Goal: Information Seeking & Learning: Learn about a topic

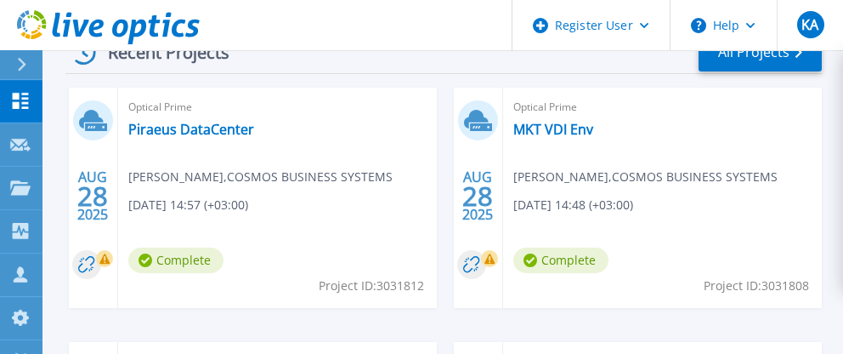
scroll to position [510, 0]
click at [549, 133] on link "MKT VDI Env" at bounding box center [554, 128] width 80 height 17
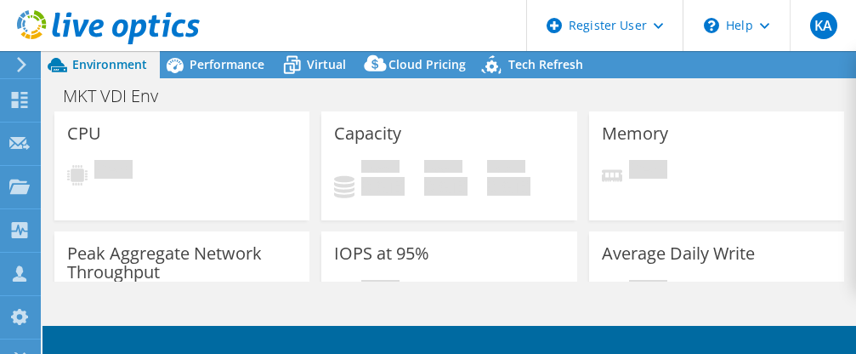
select select "EUFrankfurt"
select select "USD"
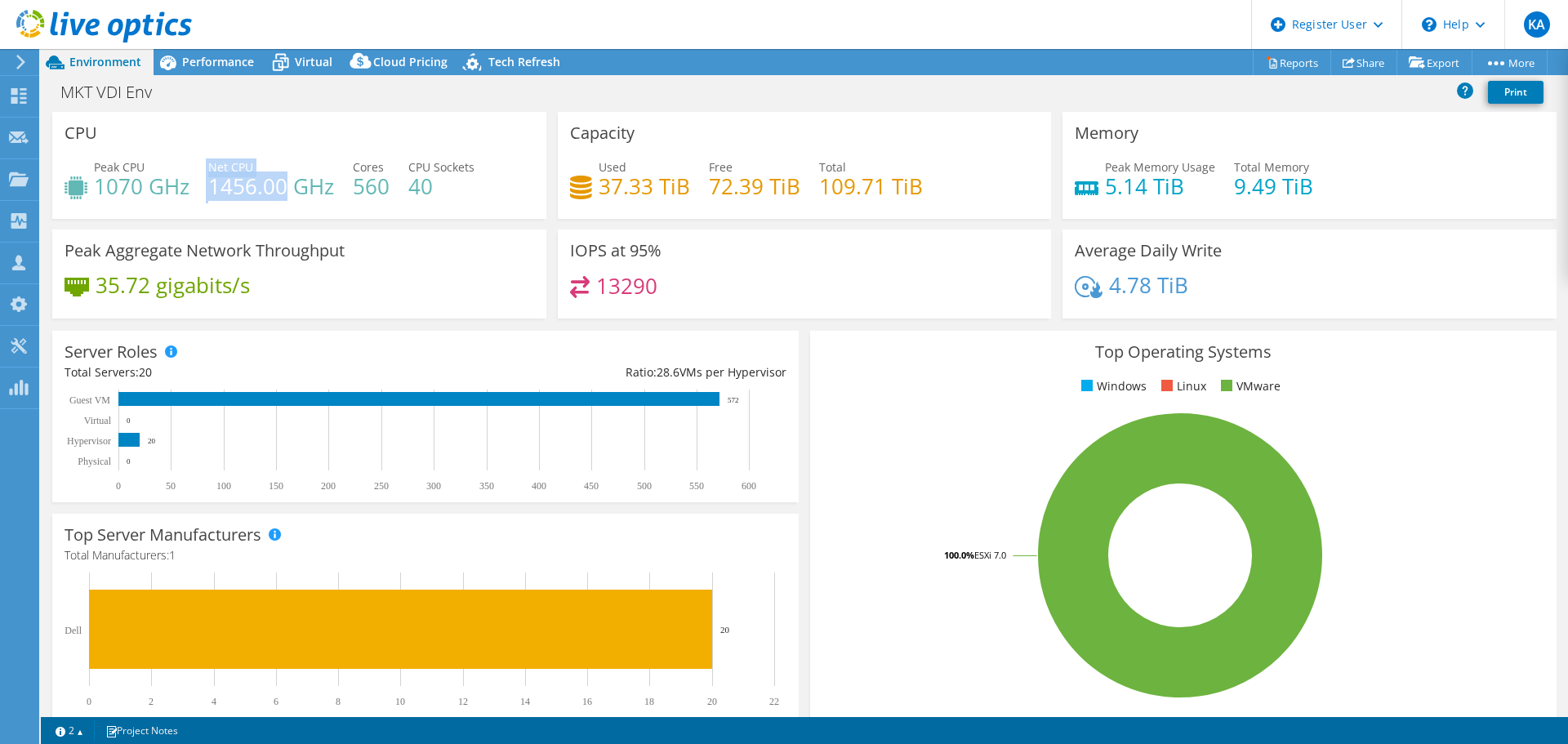
drag, startPoint x: 206, startPoint y: 187, endPoint x: 286, endPoint y: 181, distance: 80.2
click at [286, 181] on div "Peak CPU 1070 GHz Net CPU 1456.00 GHz Cores 560 CPU Sockets 40" at bounding box center [299, 184] width 470 height 53
click at [232, 195] on h4 "1456.00 GHz" at bounding box center [271, 186] width 126 height 18
drag, startPoint x: 354, startPoint y: 188, endPoint x: 390, endPoint y: 188, distance: 36.0
click at [390, 188] on div "Peak CPU 1070 GHz Net CPU 1456.00 GHz Cores 560 CPU Sockets 40" at bounding box center [299, 184] width 470 height 53
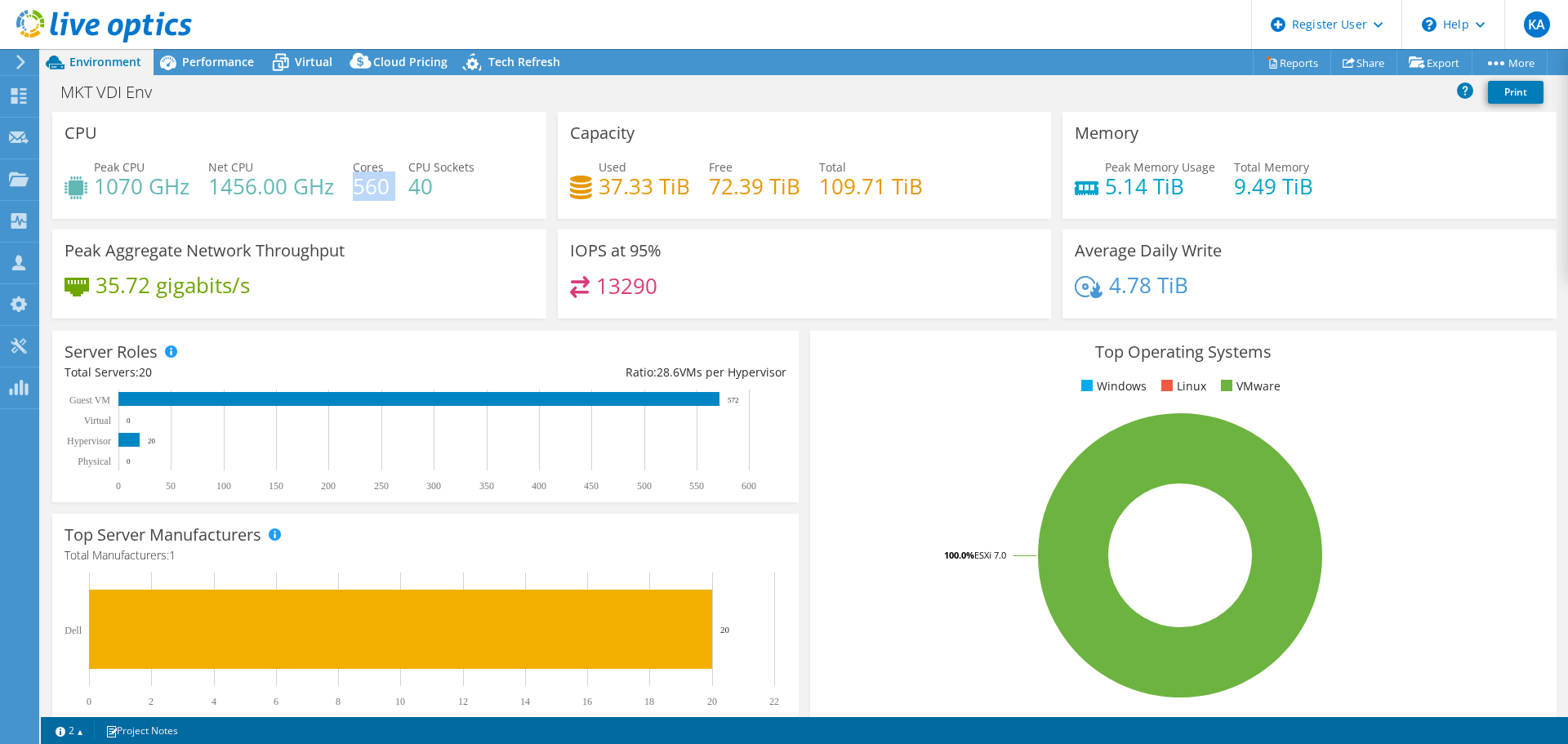
click at [399, 191] on div "Peak CPU 1070 GHz Net CPU 1456.00 GHz Cores 560 CPU Sockets 40" at bounding box center [299, 184] width 470 height 53
drag, startPoint x: 210, startPoint y: 187, endPoint x: 282, endPoint y: 183, distance: 72.1
click at [282, 183] on h4 "1456.00 GHz" at bounding box center [271, 186] width 126 height 18
drag, startPoint x: 141, startPoint y: 189, endPoint x: 98, endPoint y: 184, distance: 43.3
click at [98, 184] on h4 "1070 GHz" at bounding box center [141, 186] width 95 height 18
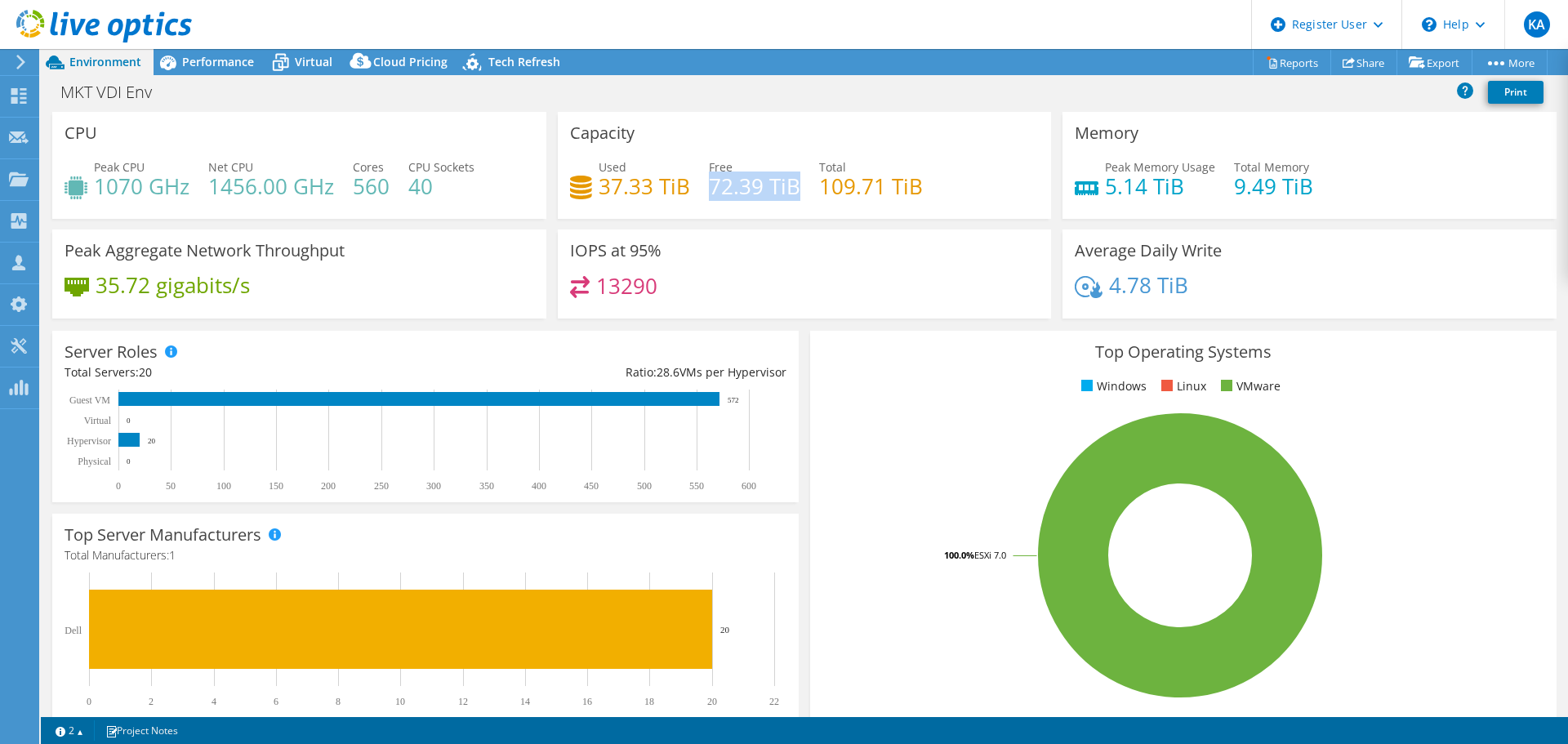
drag, startPoint x: 706, startPoint y: 194, endPoint x: 790, endPoint y: 187, distance: 84.3
click at [790, 187] on h4 "72.39 TiB" at bounding box center [754, 186] width 91 height 18
click at [821, 195] on h4 "109.71 TiB" at bounding box center [871, 186] width 104 height 18
drag, startPoint x: 598, startPoint y: 188, endPoint x: 686, endPoint y: 182, distance: 88.2
click at [686, 182] on div "Used 37.33 TiB Free 72.39 TiB Total 109.71 TiB" at bounding box center [805, 184] width 470 height 53
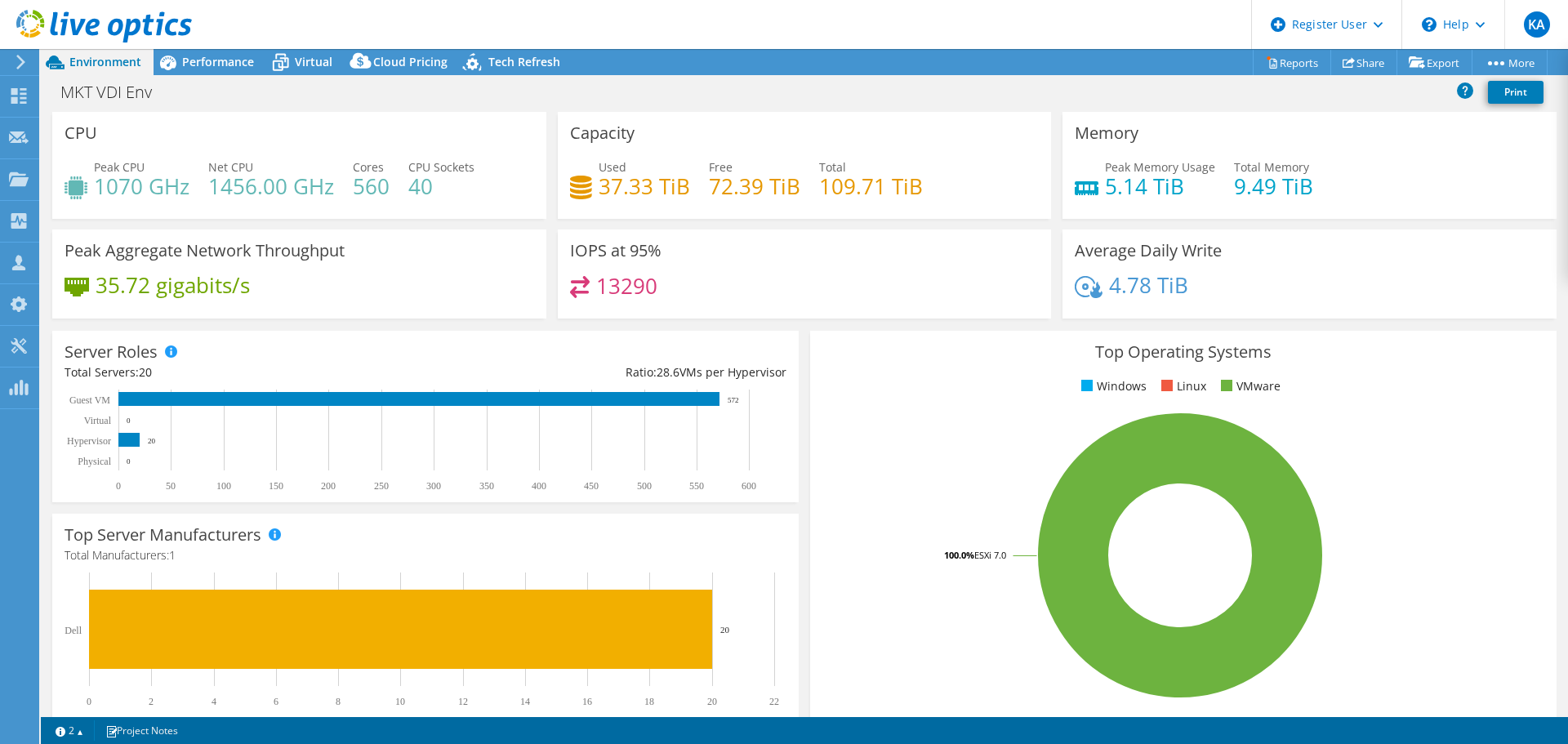
click at [801, 193] on div "Used 37.33 TiB Free 72.39 TiB Total 109.71 TiB" at bounding box center [805, 184] width 470 height 53
drag, startPoint x: 784, startPoint y: 193, endPoint x: 905, endPoint y: 194, distance: 121.0
click at [821, 194] on div "Used 37.33 TiB Free 72.39 TiB Total 109.71 TiB" at bounding box center [805, 184] width 470 height 53
click at [821, 201] on div "Used 37.33 TiB Free 72.39 TiB Total 109.71 TiB" at bounding box center [805, 184] width 470 height 53
drag, startPoint x: 1222, startPoint y: 189, endPoint x: 1312, endPoint y: 184, distance: 90.1
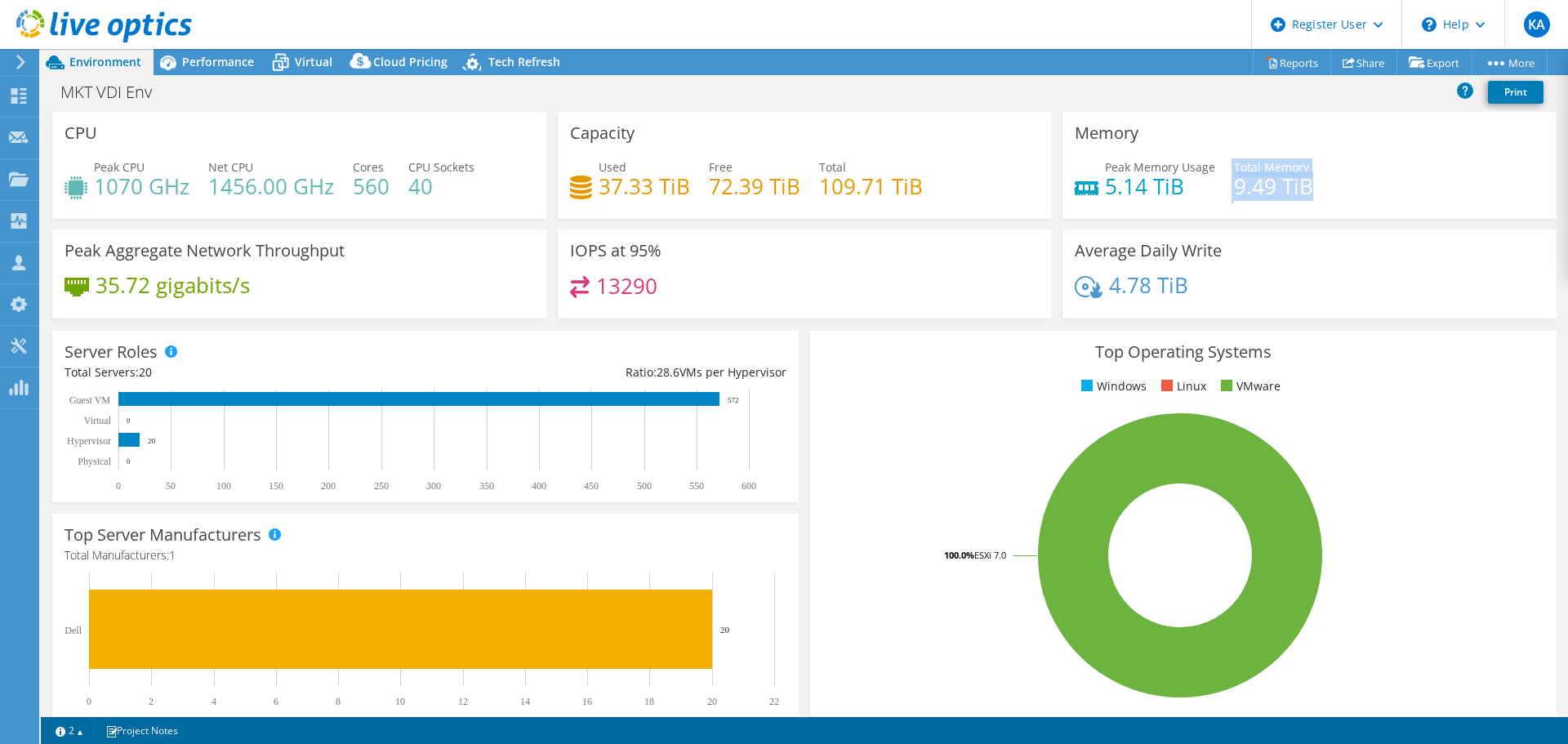
click at [821, 184] on div "Peak Memory Usage 5.14 TiB Total Memory 9.49 TiB" at bounding box center [1309, 184] width 470 height 53
click at [239, 65] on span "Performance" at bounding box center [218, 61] width 72 height 15
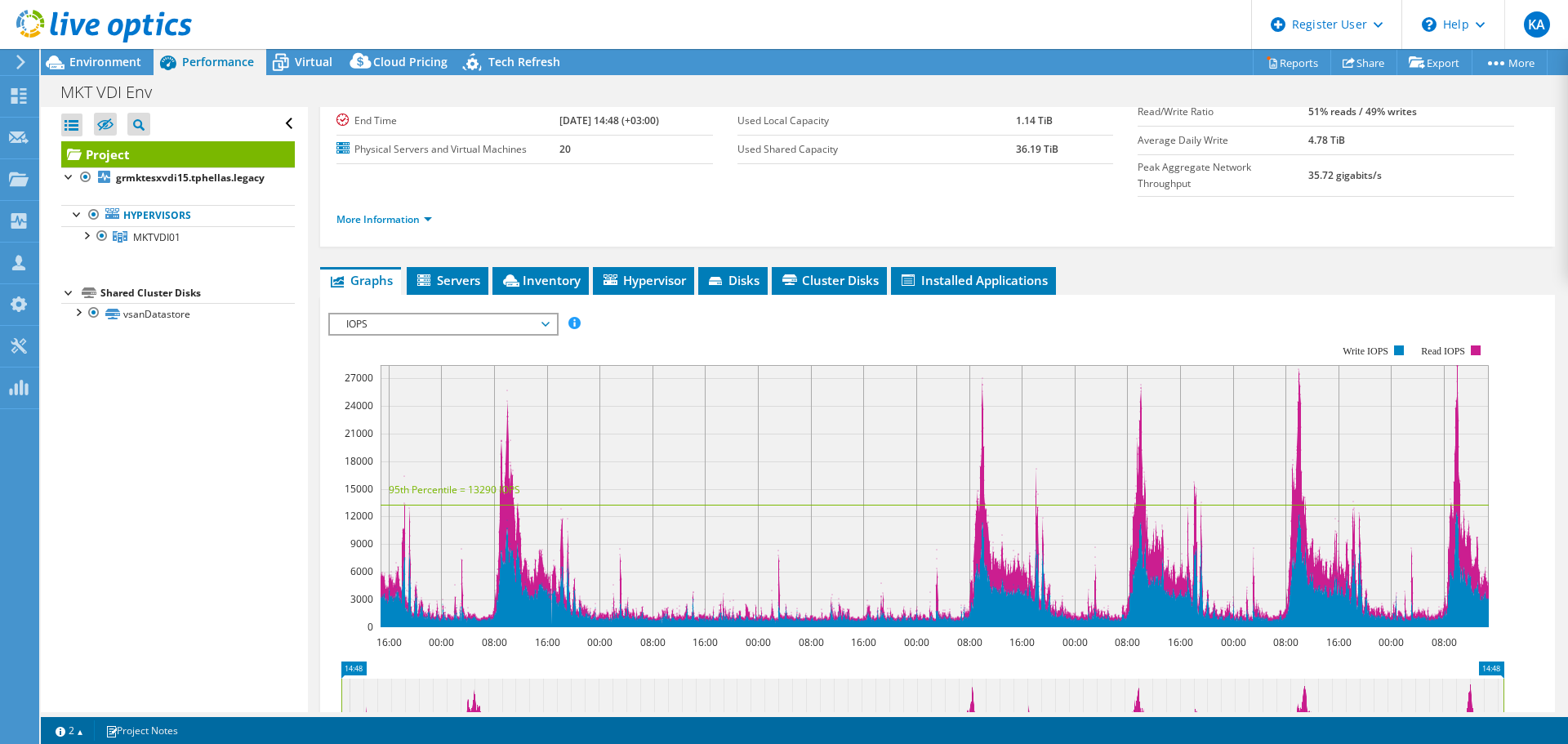
scroll to position [245, 0]
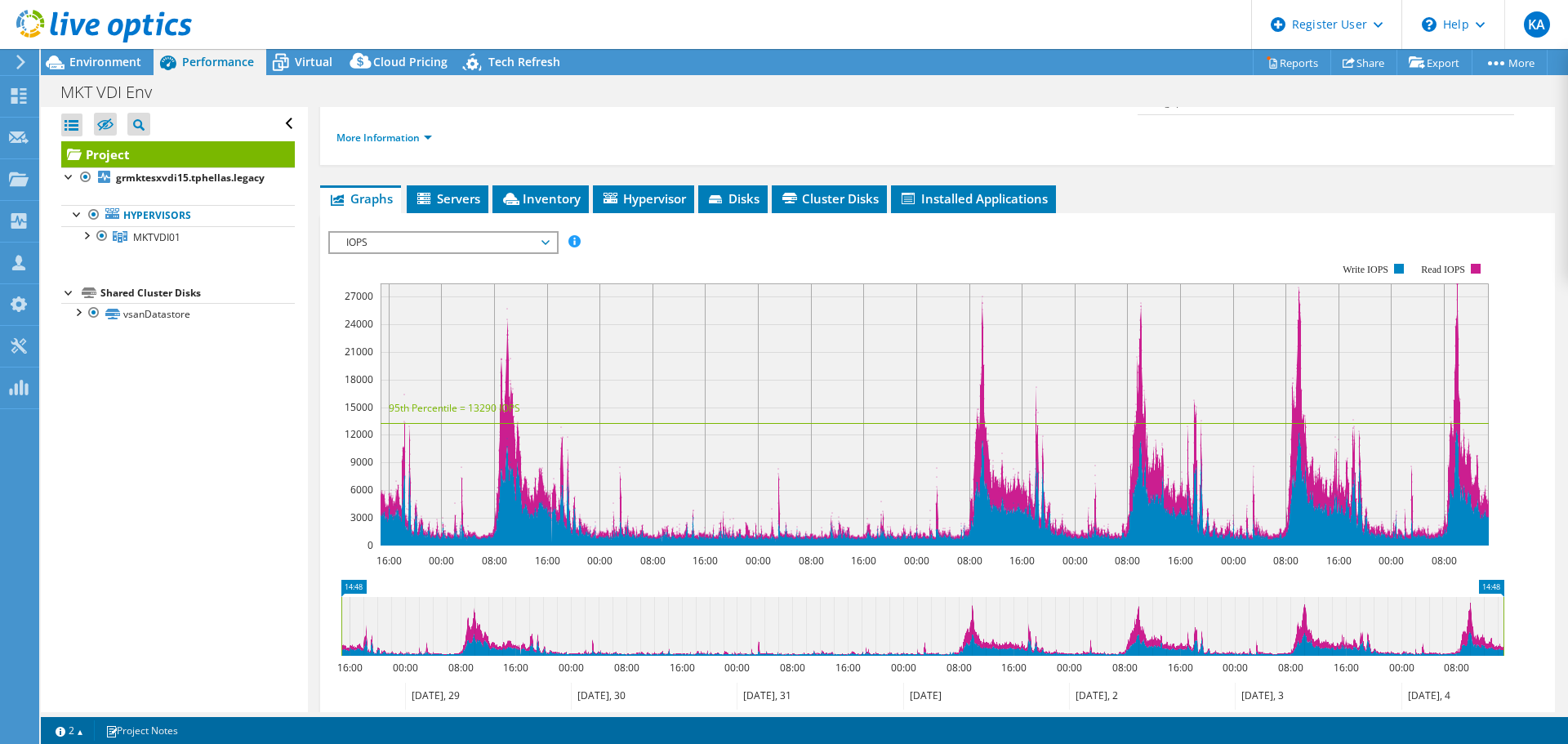
click at [543, 232] on span "IOPS" at bounding box center [443, 242] width 210 height 19
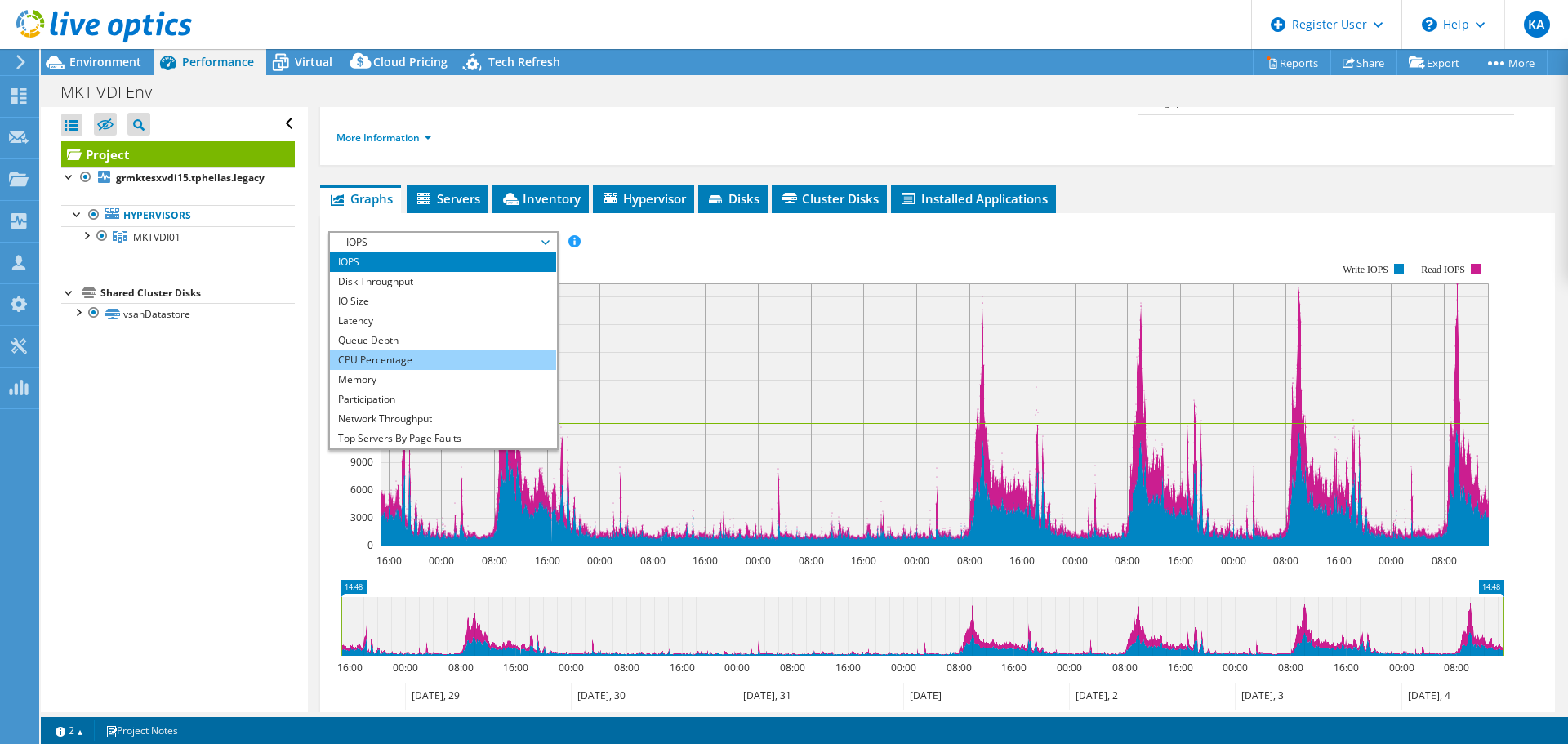
click at [437, 339] on li "CPU Percentage" at bounding box center [444, 360] width 227 height 19
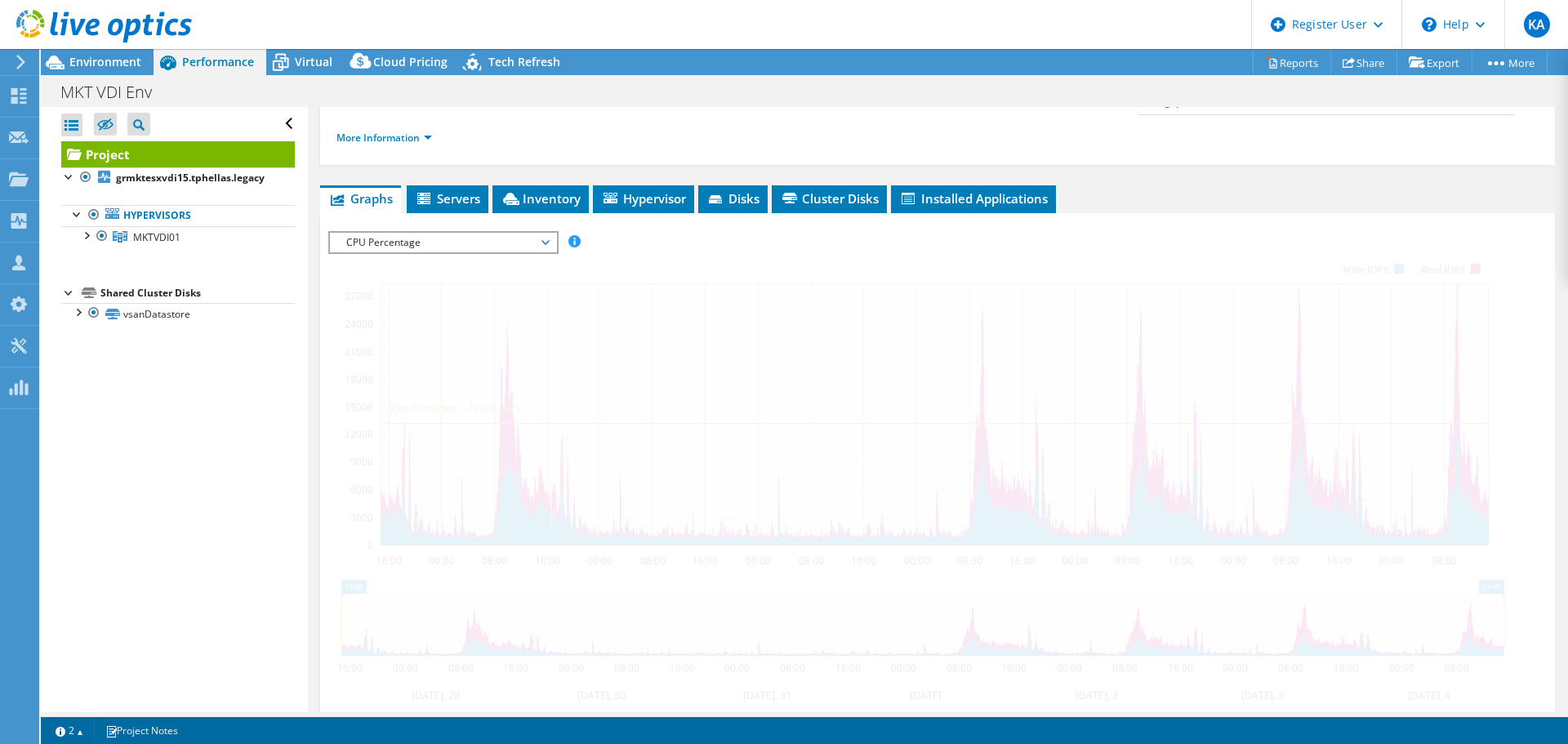
click at [772, 339] on div at bounding box center [937, 510] width 1218 height 558
click at [543, 232] on span "CPU Percentage" at bounding box center [443, 242] width 210 height 19
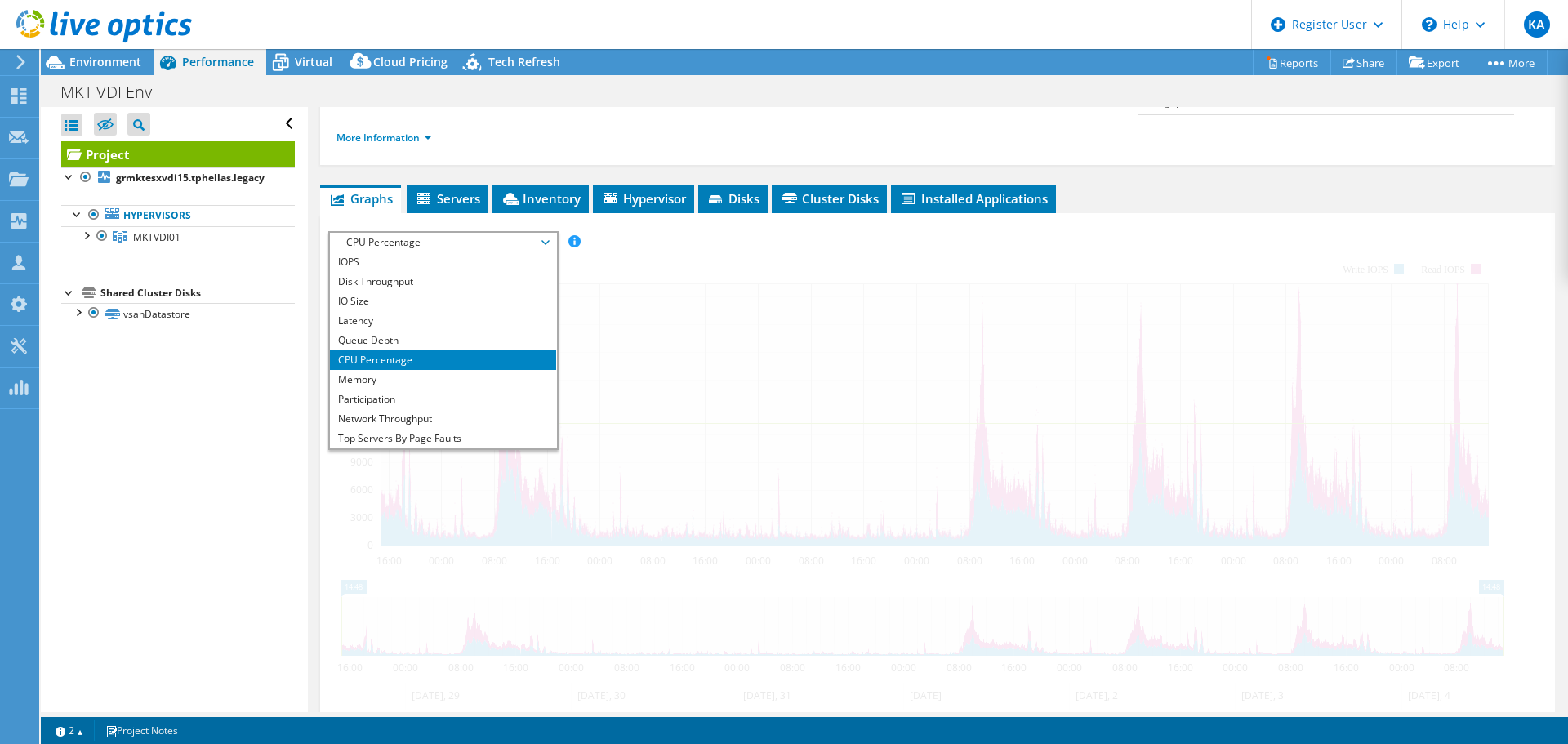
click at [543, 232] on span "CPU Percentage" at bounding box center [443, 242] width 210 height 19
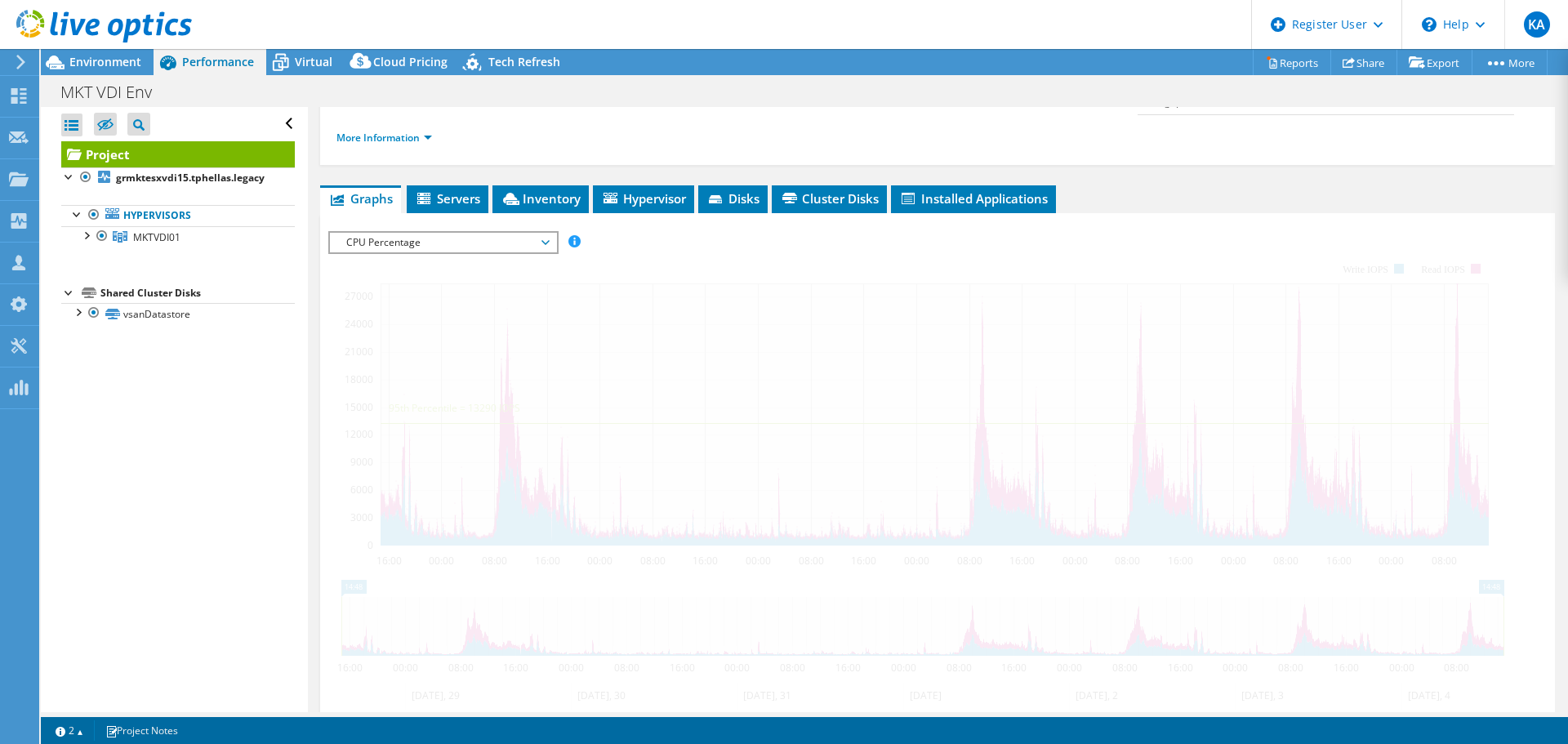
click at [521, 305] on div at bounding box center [937, 510] width 1218 height 558
click at [318, 65] on span "Virtual" at bounding box center [313, 61] width 37 height 15
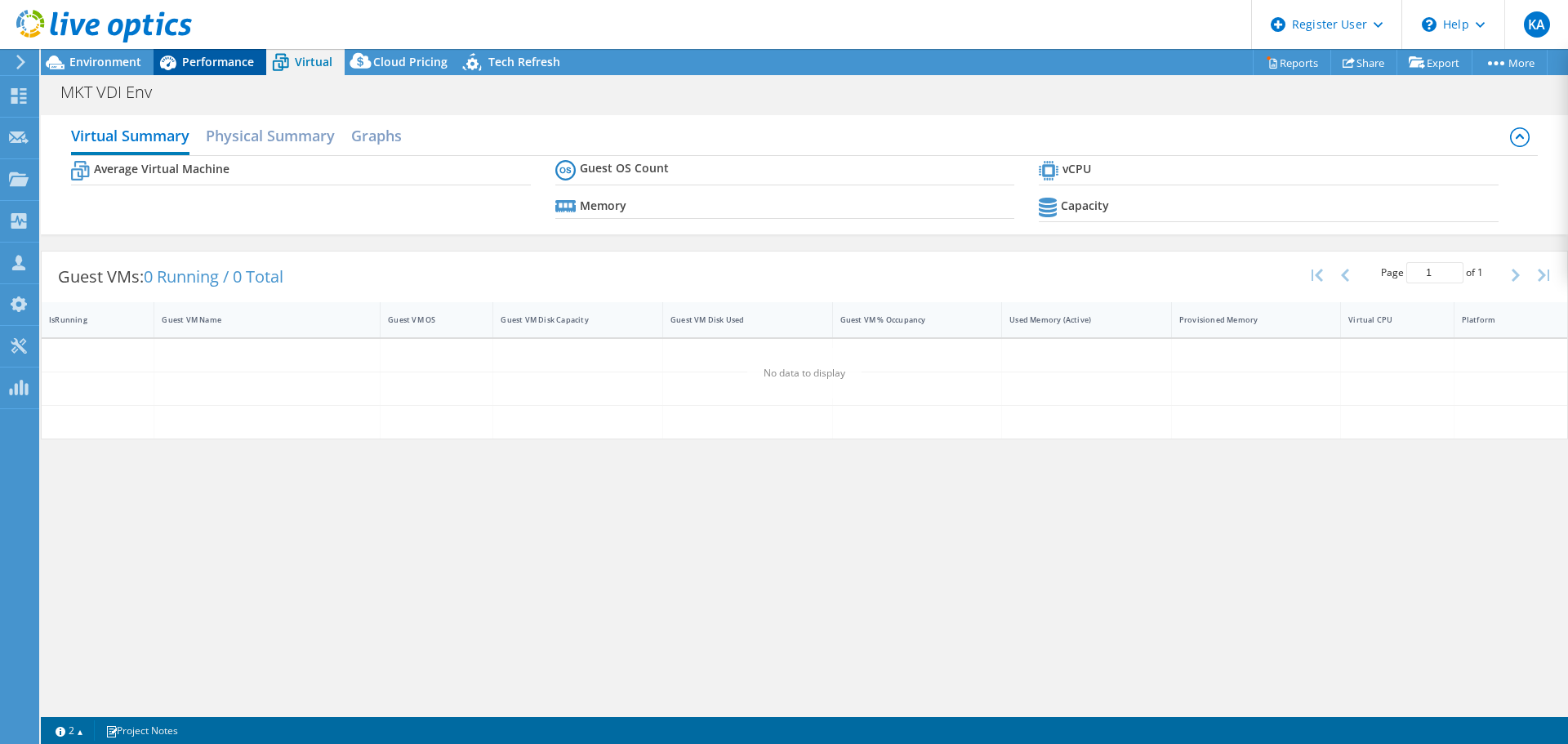
drag, startPoint x: 188, startPoint y: 62, endPoint x: 201, endPoint y: 68, distance: 14.3
click at [190, 62] on span "Performance" at bounding box center [218, 61] width 72 height 15
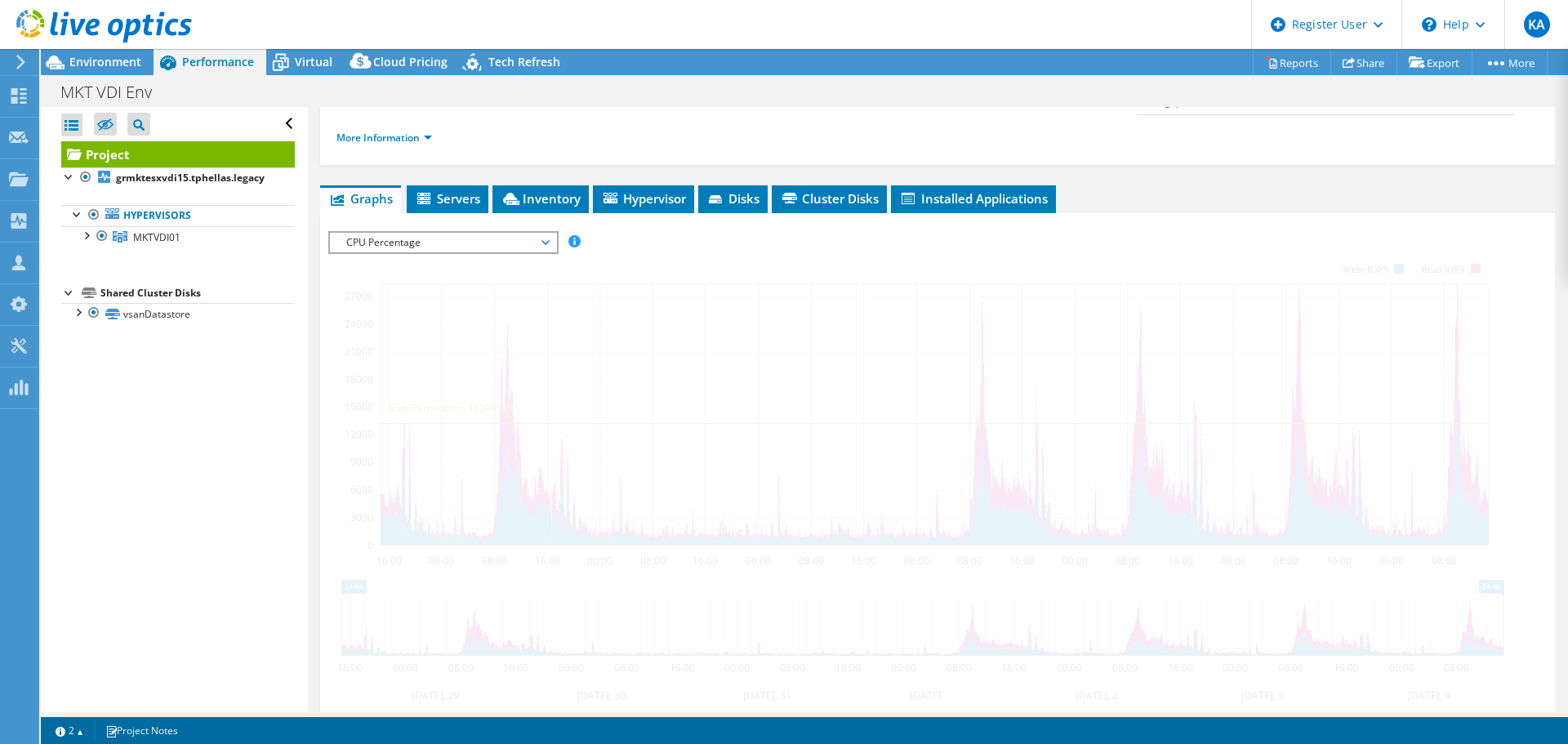
click at [481, 232] on span "CPU Percentage" at bounding box center [443, 242] width 210 height 19
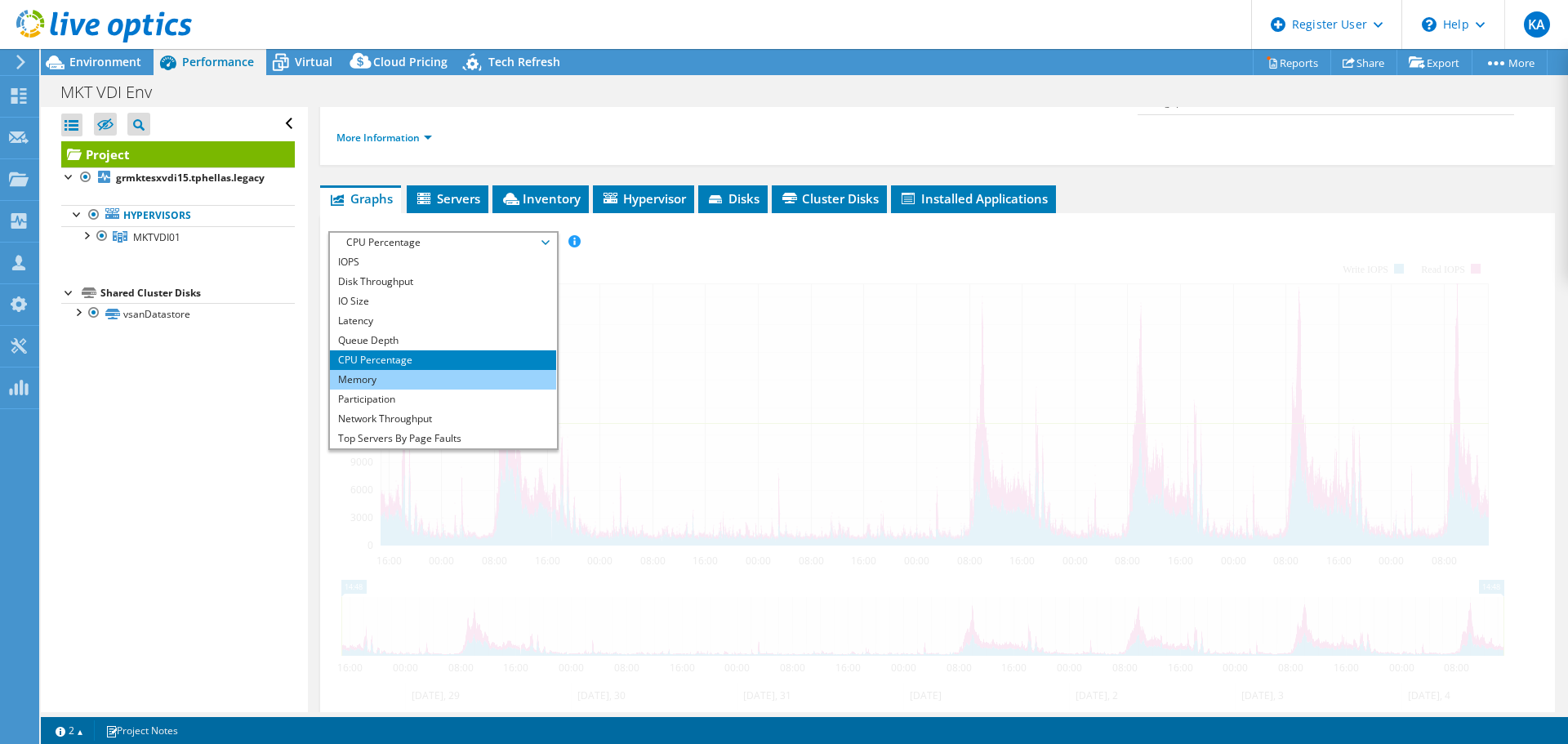
click at [411, 339] on li "Memory" at bounding box center [444, 379] width 227 height 19
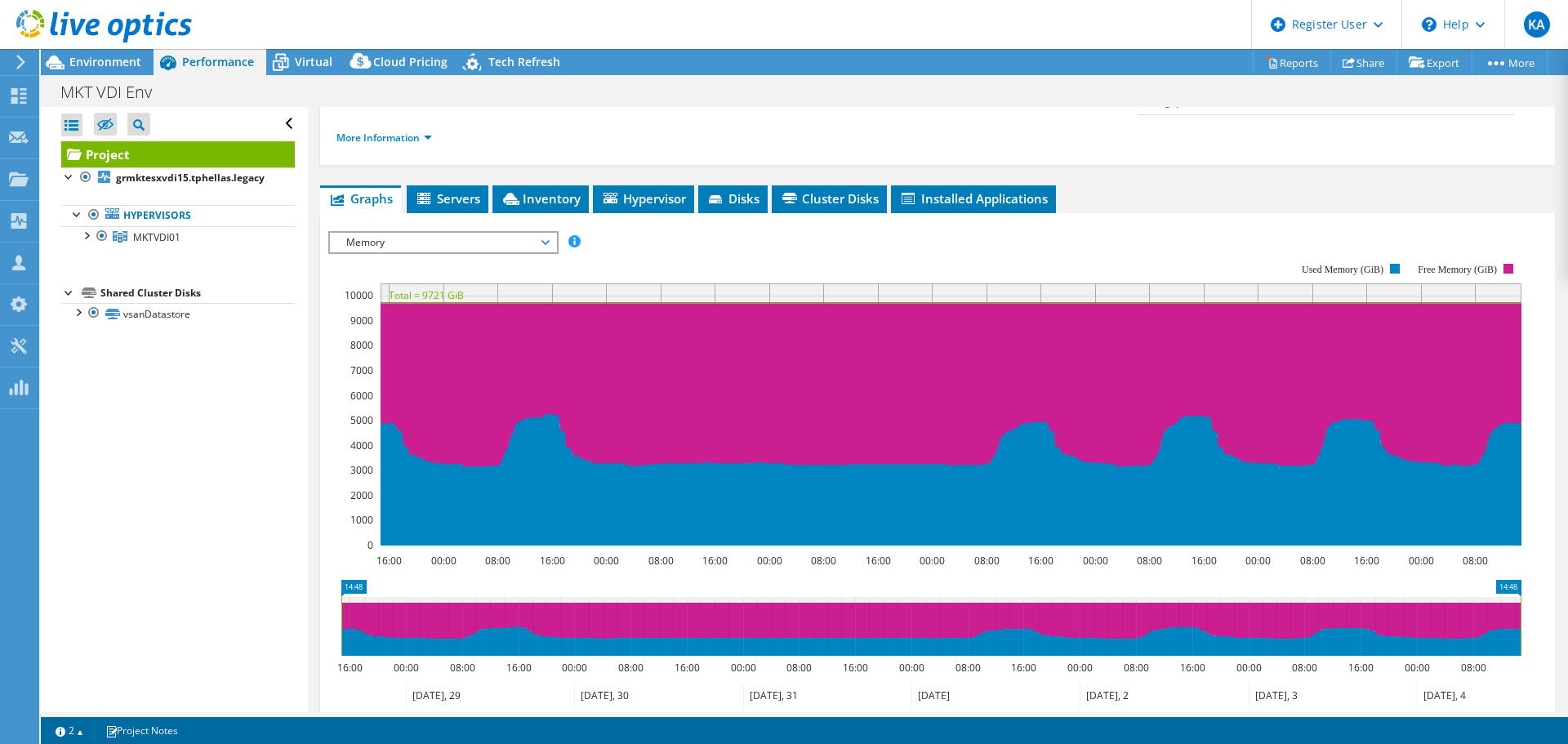
click at [445, 232] on span "Memory" at bounding box center [443, 242] width 210 height 19
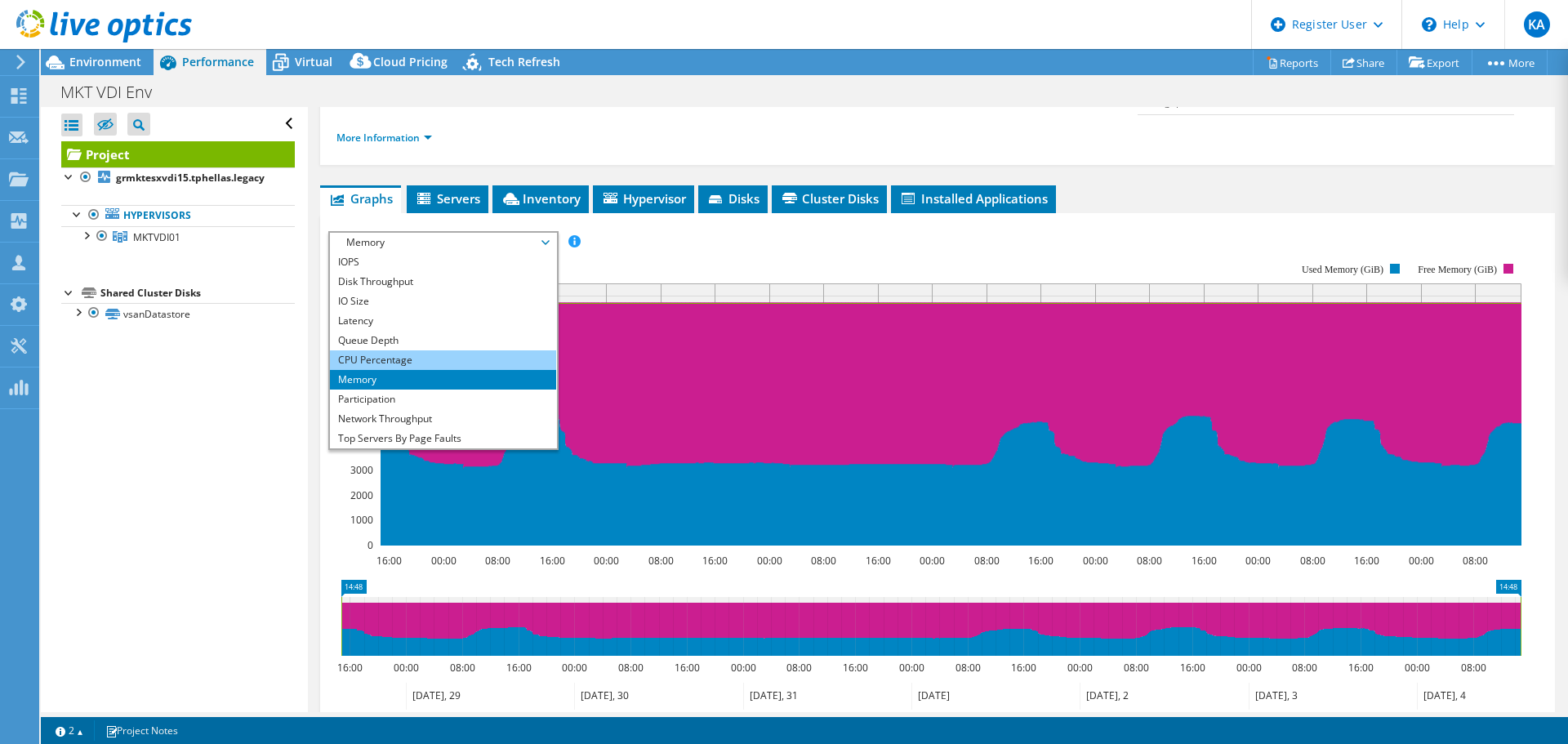
click at [408, 339] on li "CPU Percentage" at bounding box center [444, 360] width 227 height 19
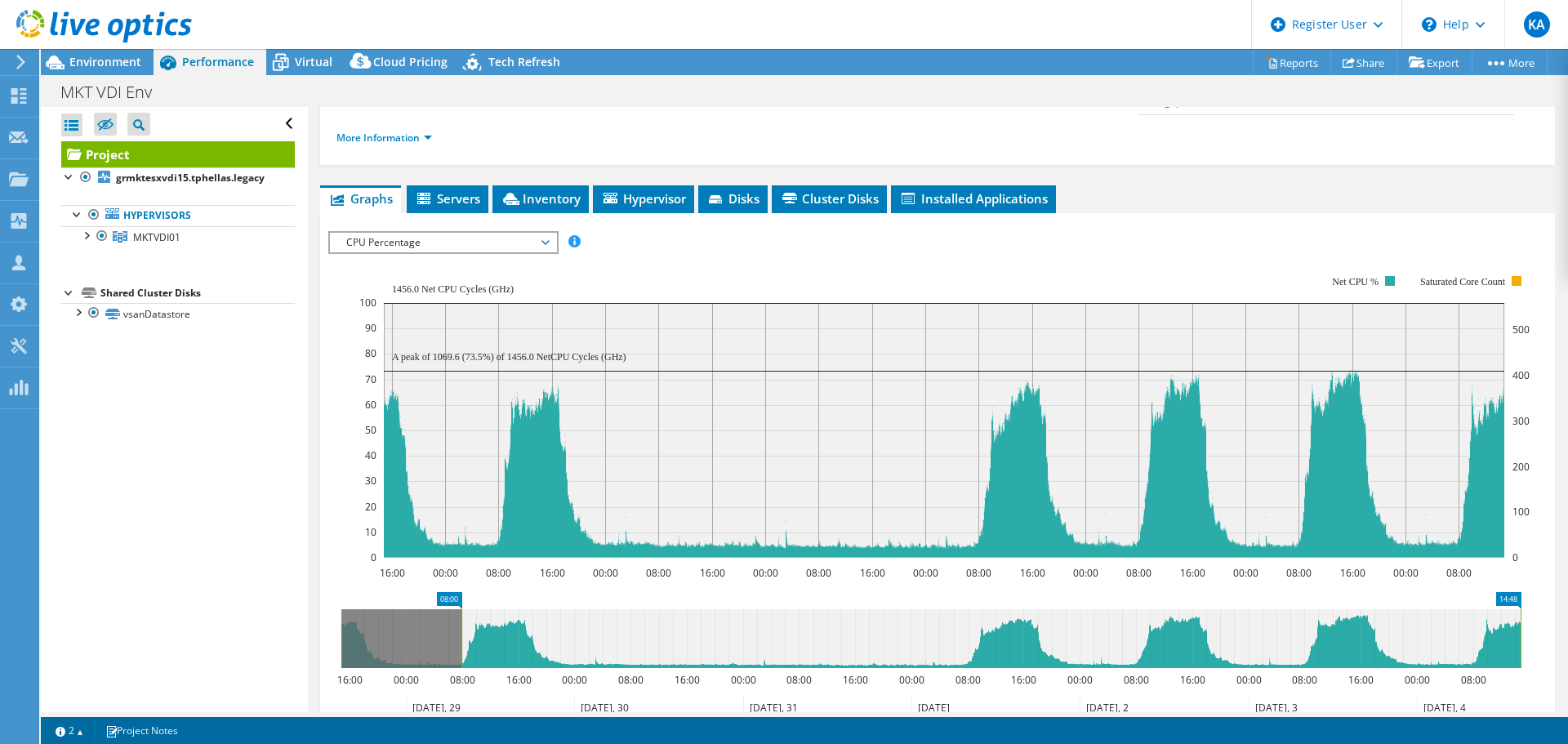
drag, startPoint x: 341, startPoint y: 615, endPoint x: 461, endPoint y: 622, distance: 120.2
click at [461, 339] on rect at bounding box center [461, 637] width 7 height 59
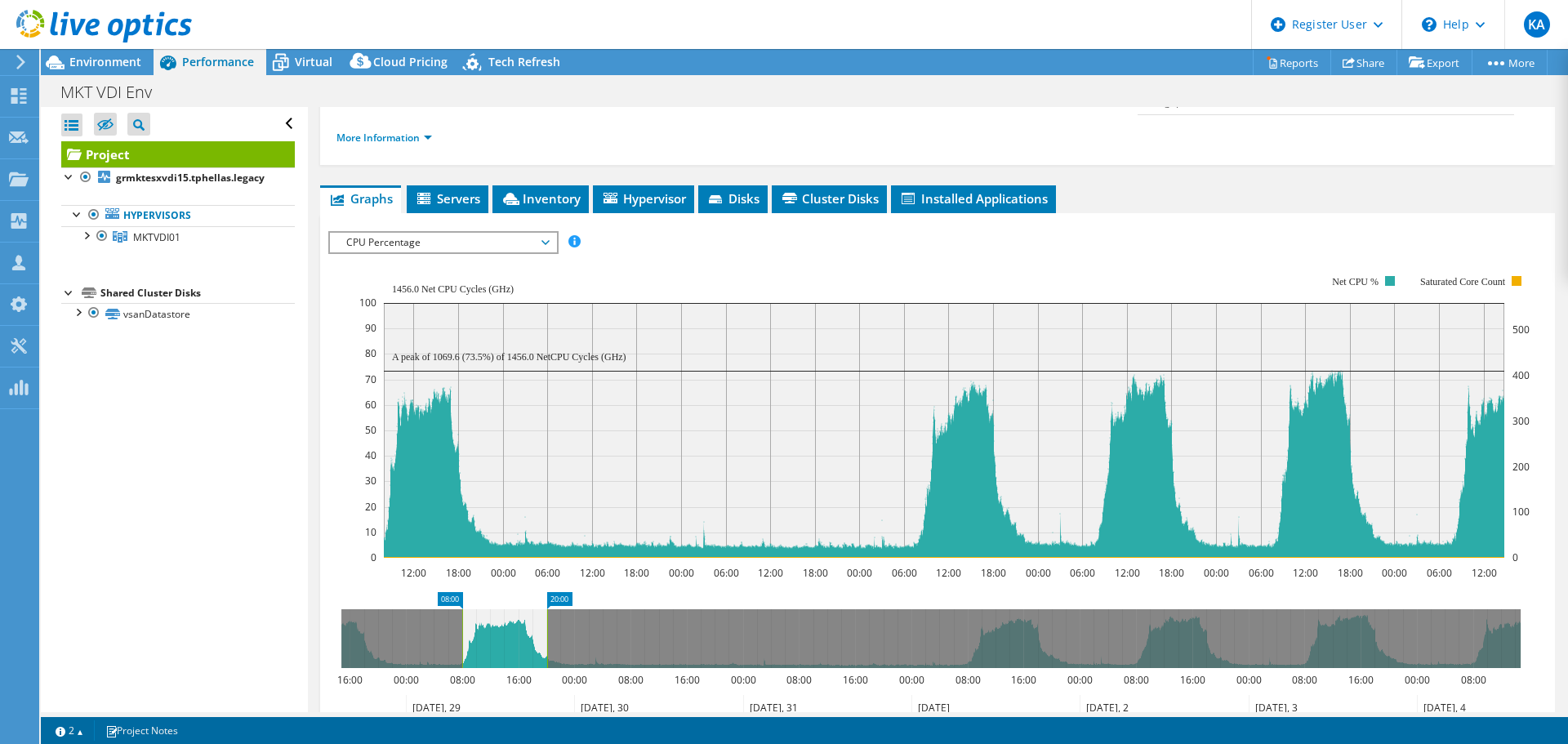
drag, startPoint x: 1519, startPoint y: 596, endPoint x: 546, endPoint y: 613, distance: 973.1
click at [546, 339] on rect at bounding box center [546, 637] width 7 height 59
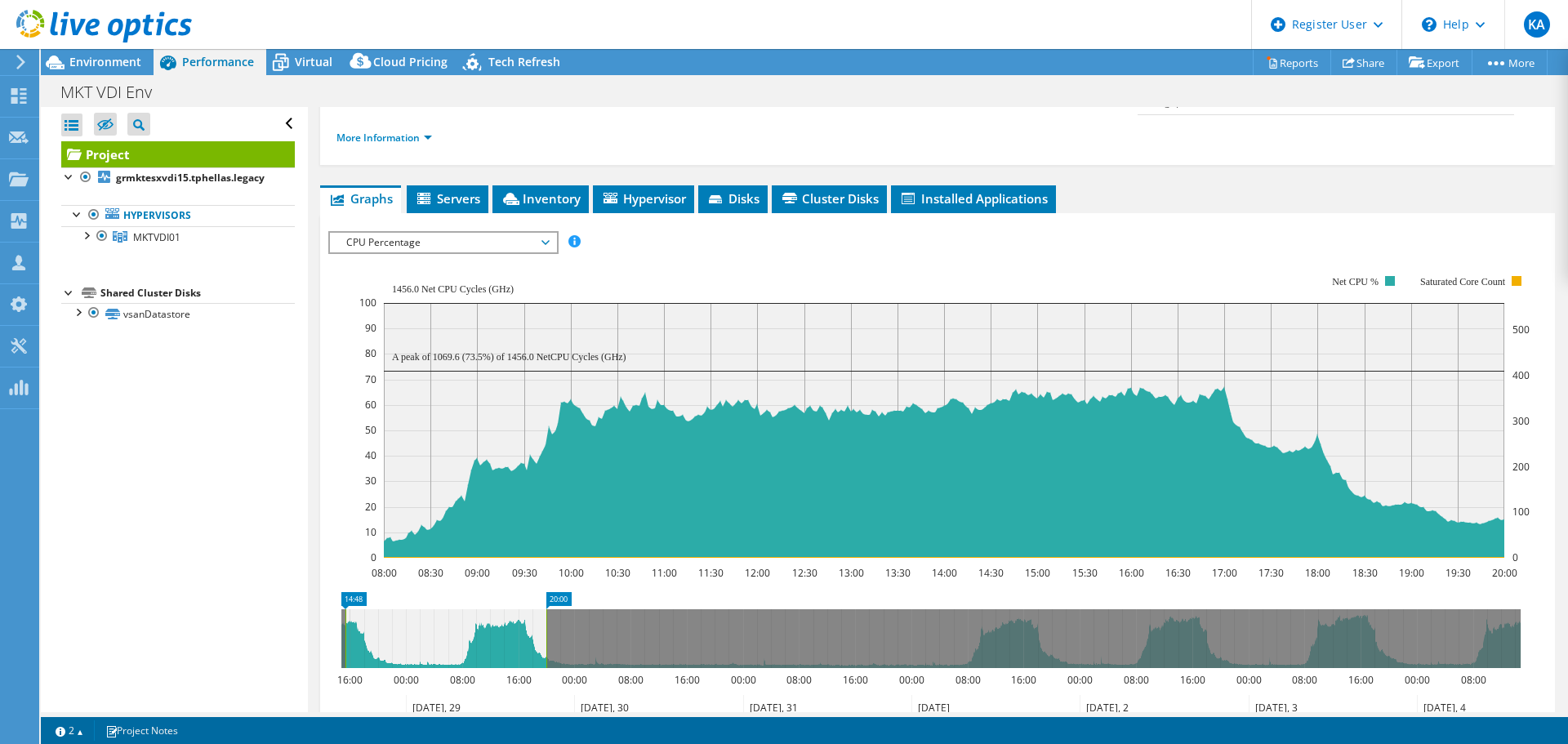
drag, startPoint x: 460, startPoint y: 603, endPoint x: 343, endPoint y: 608, distance: 117.1
click at [343, 339] on rect at bounding box center [345, 637] width 7 height 59
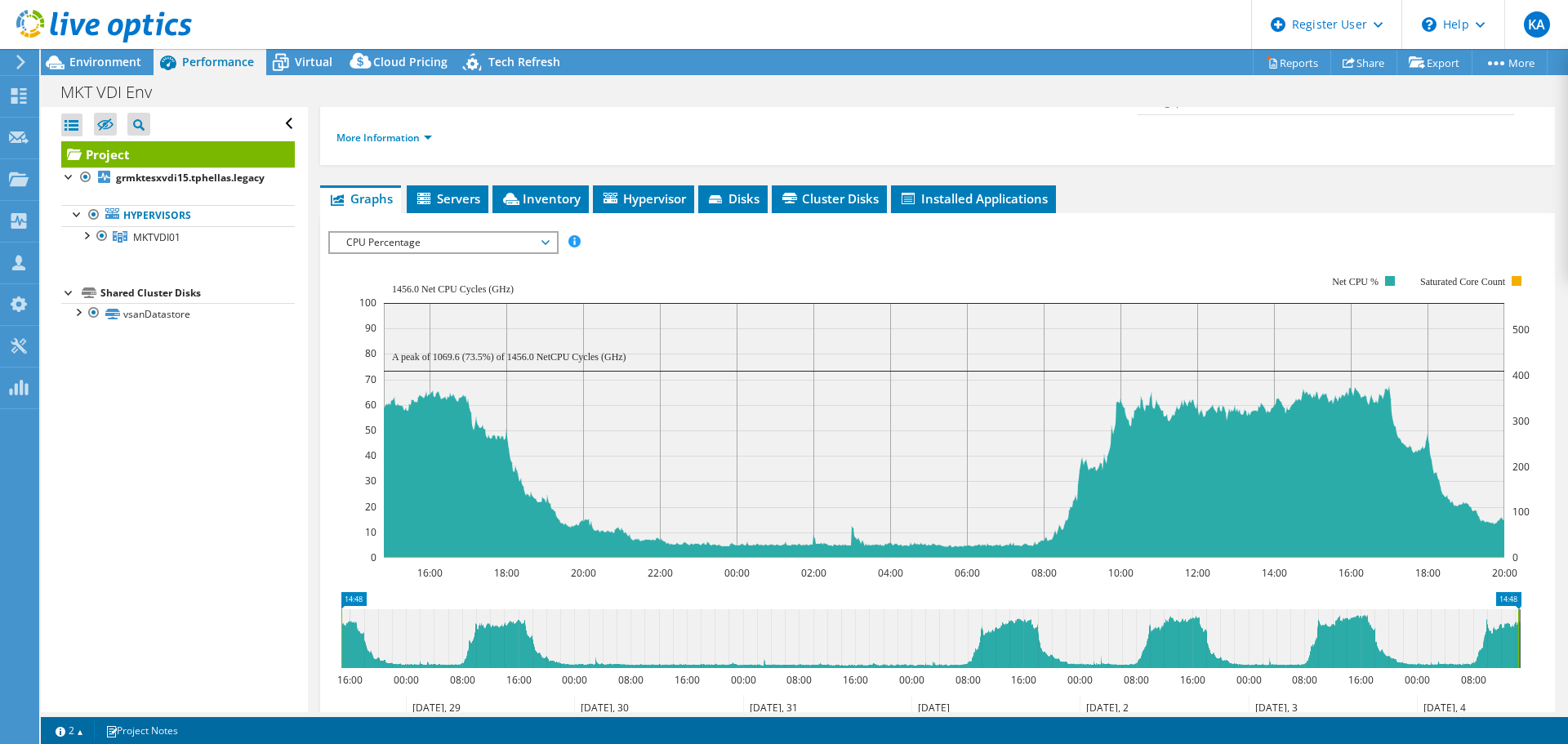
drag, startPoint x: 546, startPoint y: 607, endPoint x: 1518, endPoint y: 613, distance: 972.0
click at [821, 339] on rect at bounding box center [1517, 637] width 7 height 59
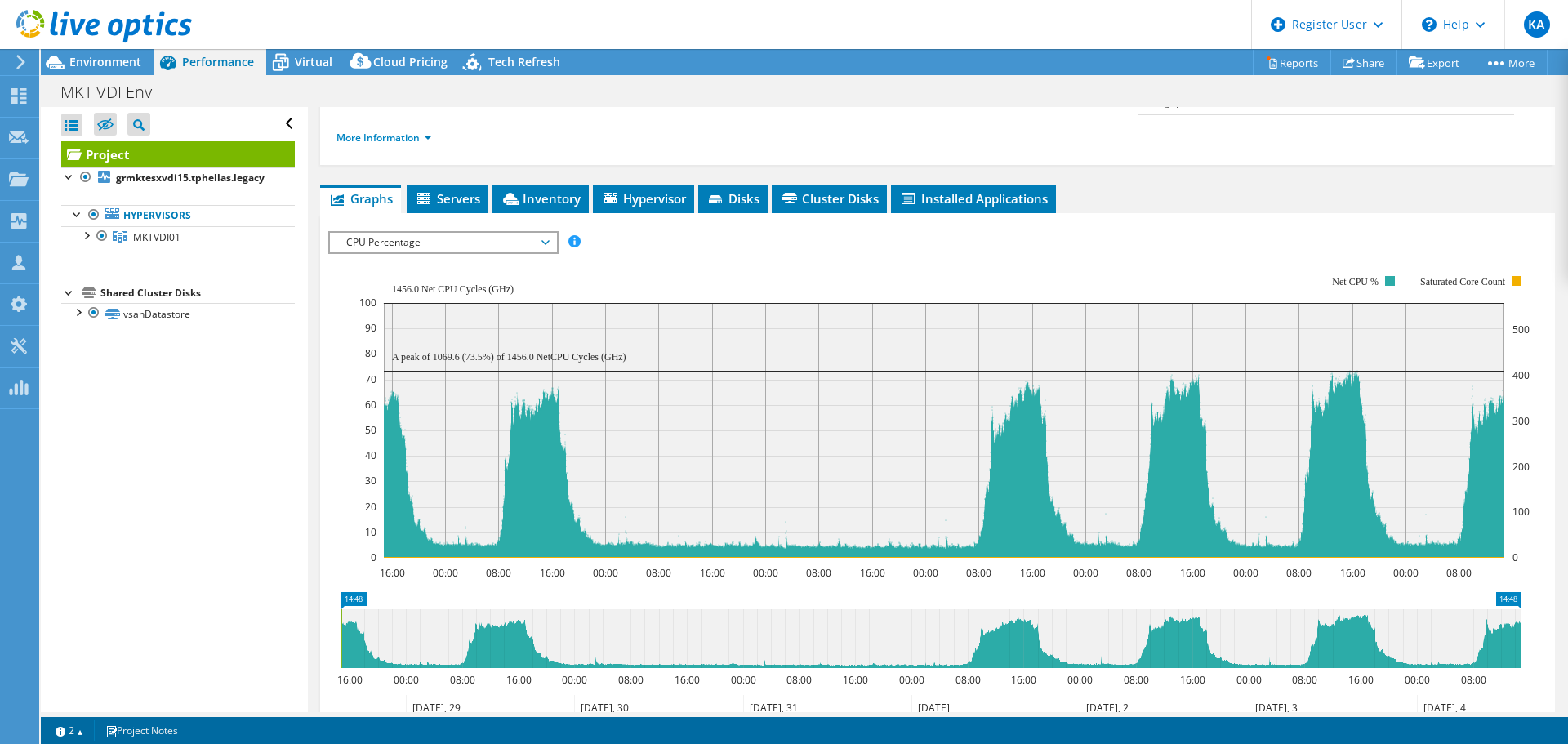
click at [504, 232] on span "CPU Percentage" at bounding box center [443, 242] width 210 height 19
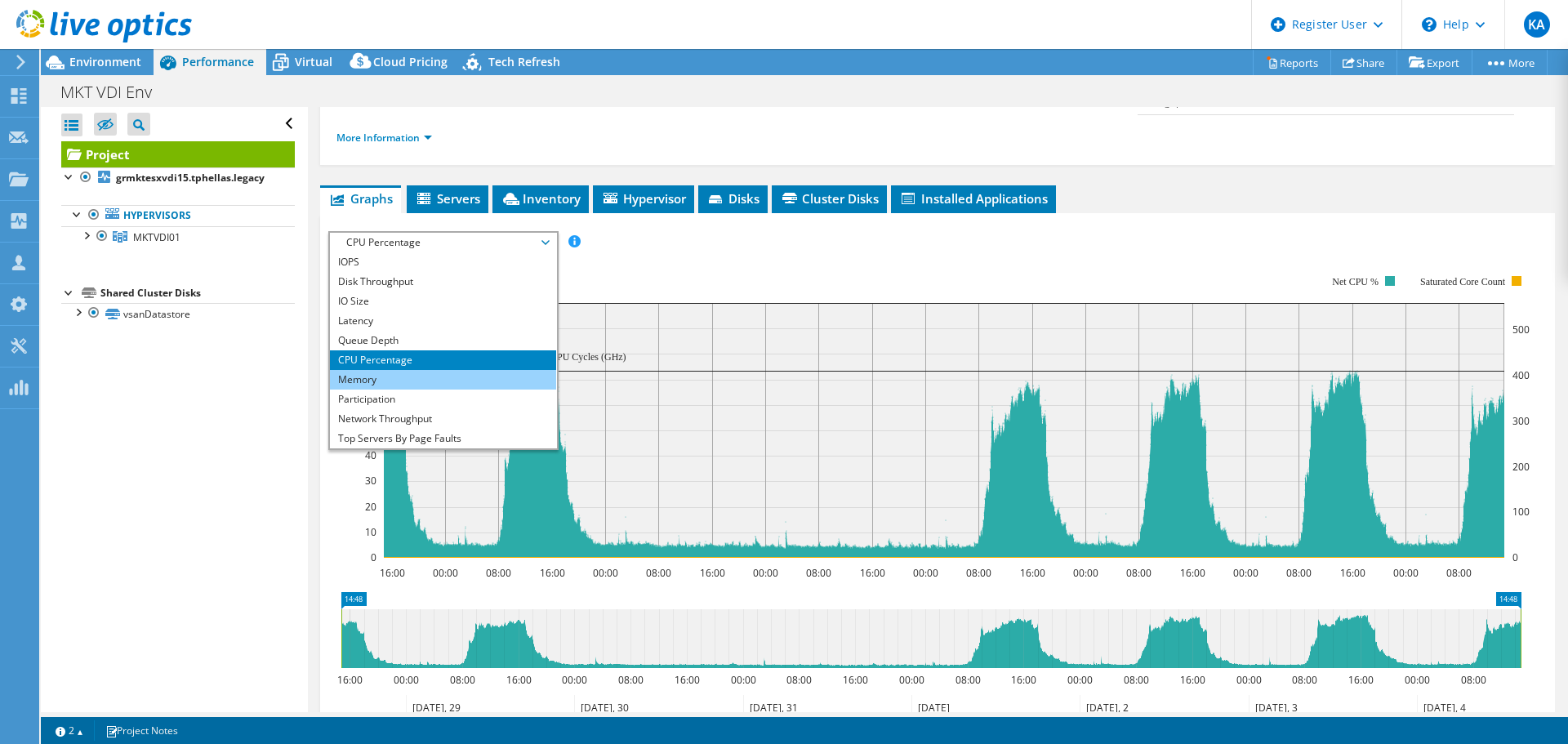
click at [473, 339] on li "Memory" at bounding box center [444, 379] width 227 height 19
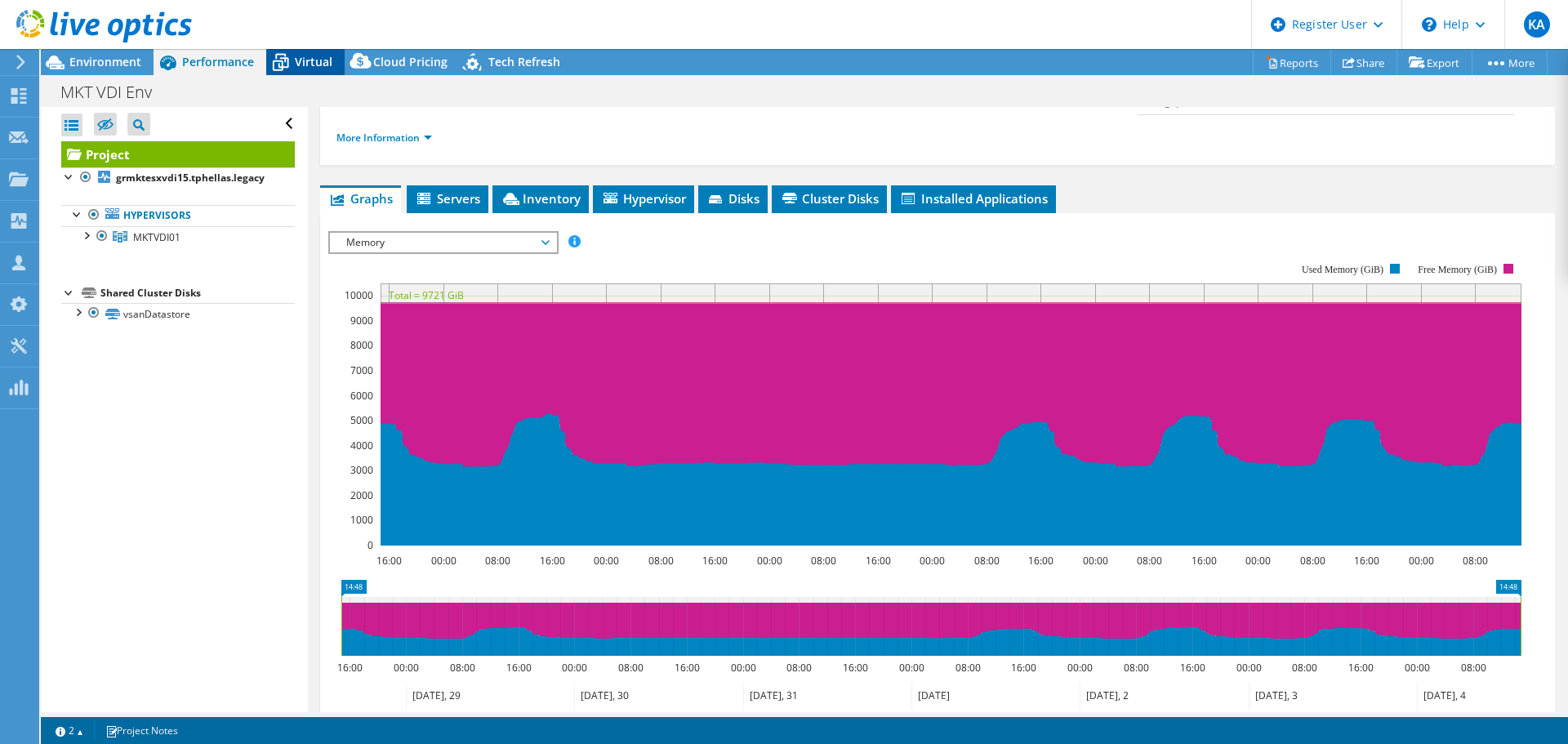
click at [310, 64] on span "Virtual" at bounding box center [313, 61] width 37 height 15
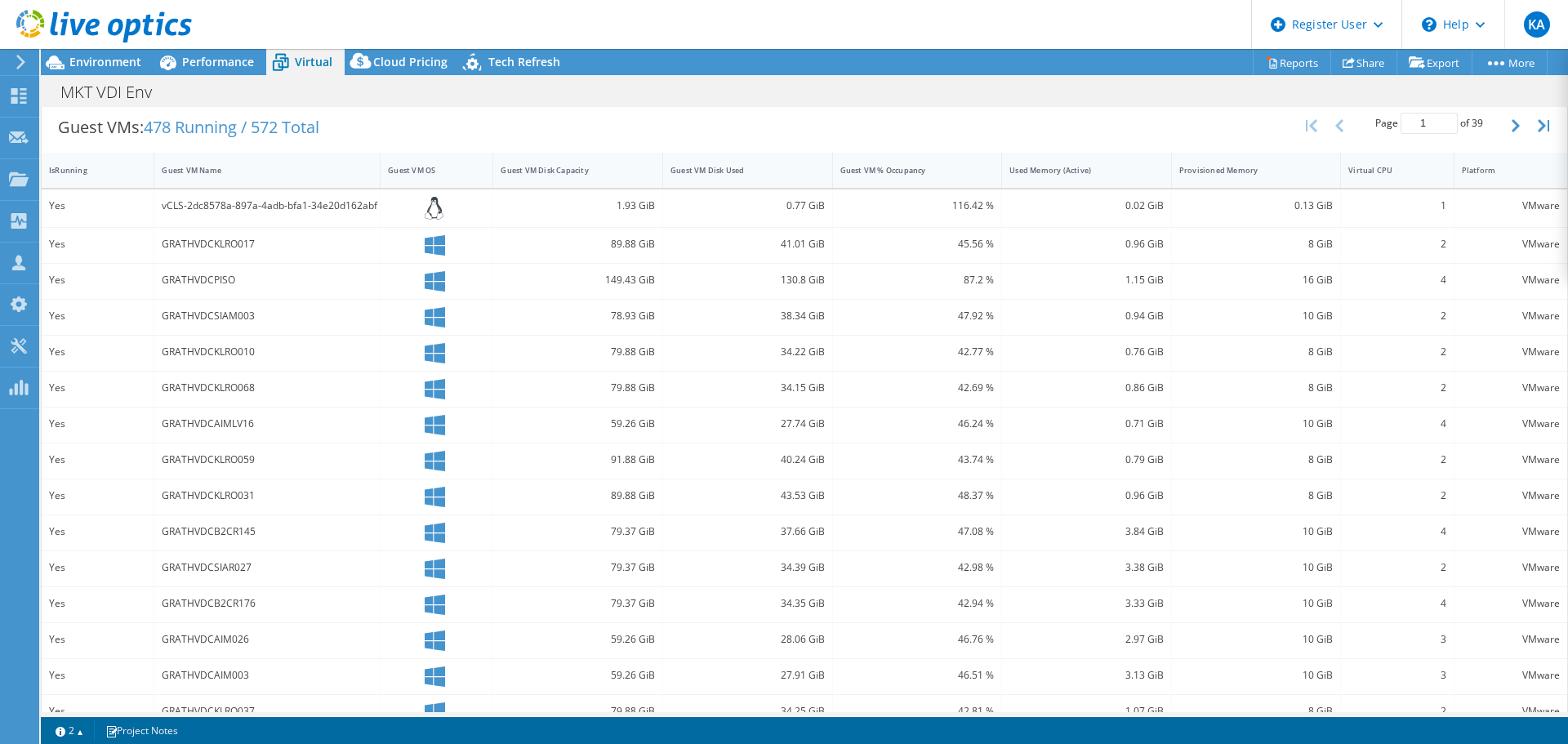
scroll to position [353, 0]
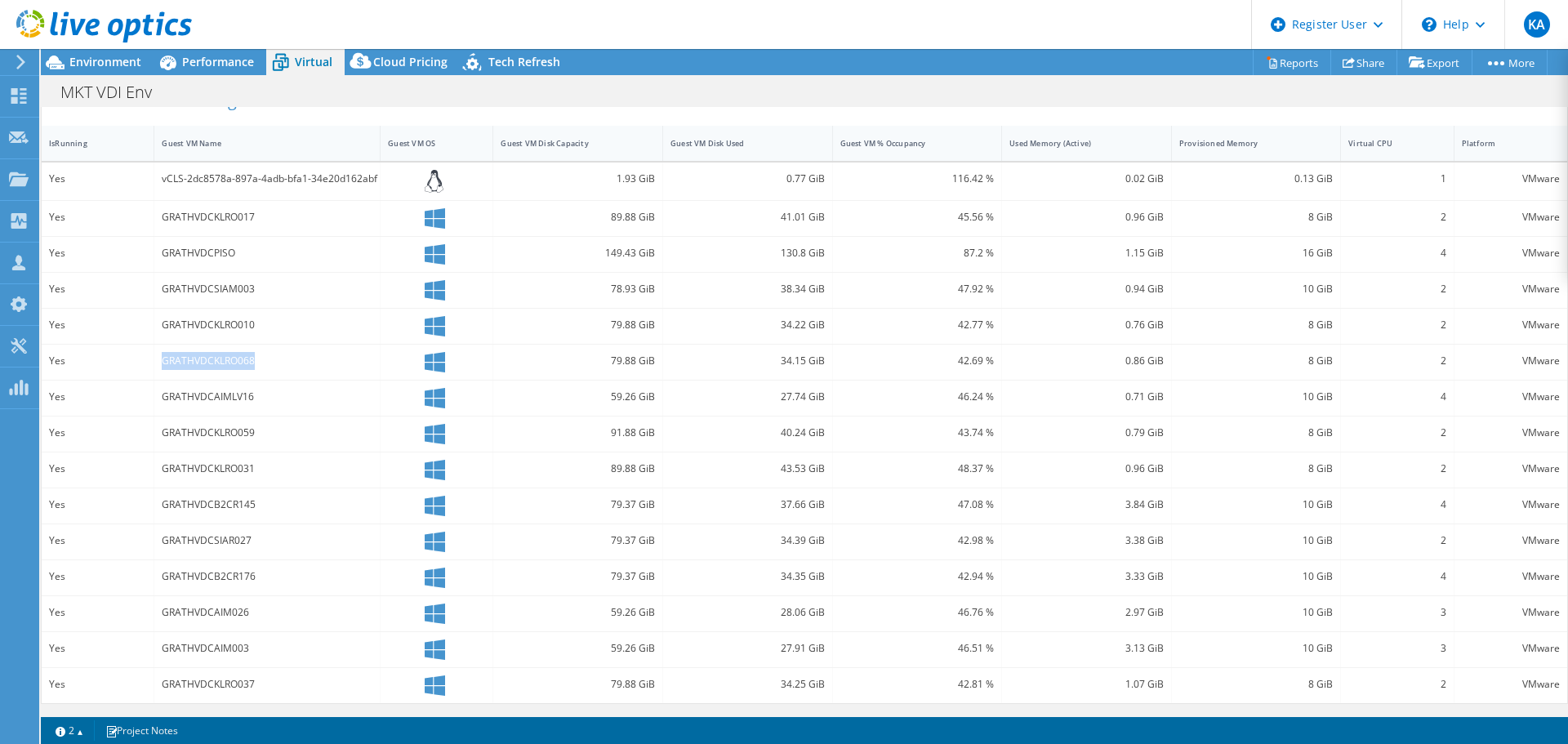
drag, startPoint x: 253, startPoint y: 360, endPoint x: 157, endPoint y: 363, distance: 96.0
click at [157, 339] on div "GRATHVDCKLRO068" at bounding box center [268, 362] width 227 height 36
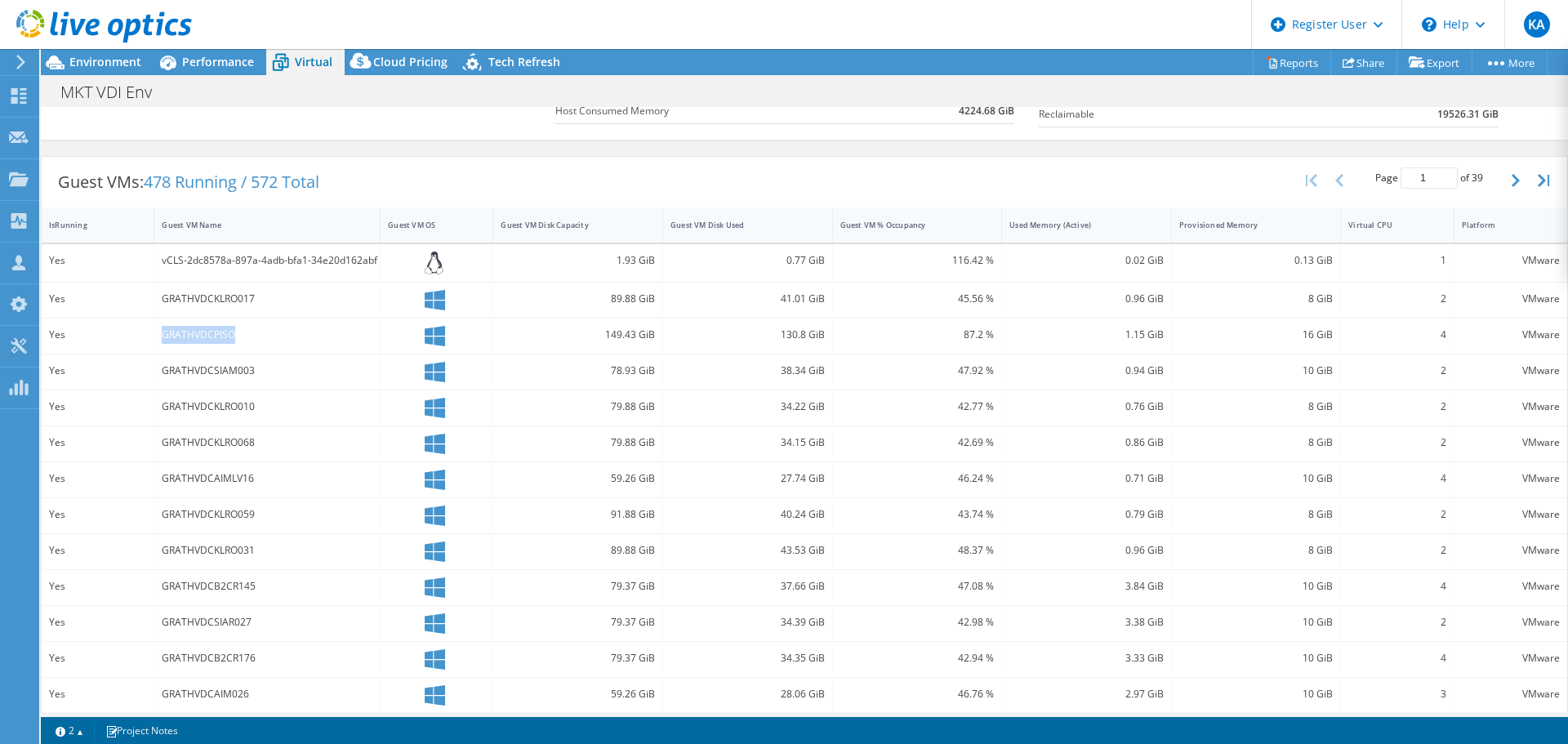
drag, startPoint x: 253, startPoint y: 333, endPoint x: 158, endPoint y: 332, distance: 95.0
click at [158, 332] on div "GRATHVDCPISO" at bounding box center [268, 336] width 227 height 36
drag, startPoint x: 607, startPoint y: 406, endPoint x: 665, endPoint y: 406, distance: 58.0
click at [665, 339] on div "Yes GRATHVDCKLRO010 79.88 GiB 34.22 GiB 42.77 % 0.76 GiB 8 GiB 2 VMware" at bounding box center [804, 407] width 1525 height 36
drag, startPoint x: 605, startPoint y: 433, endPoint x: 677, endPoint y: 439, distance: 72.2
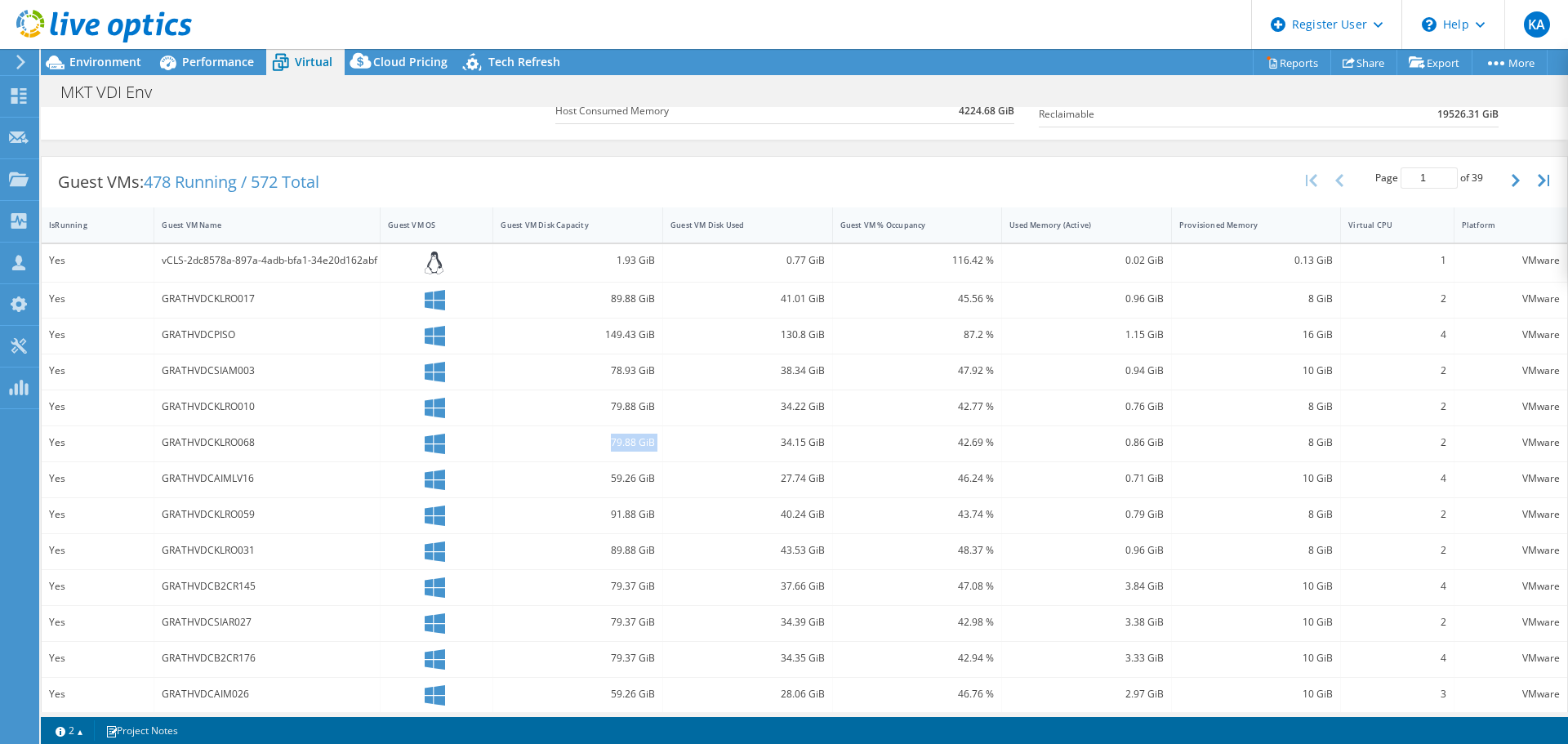
click at [677, 339] on div "Yes GRATHVDCKLRO068 79.88 GiB 34.15 GiB 42.69 % 0.86 GiB 8 GiB 2 VMware" at bounding box center [804, 444] width 1525 height 36
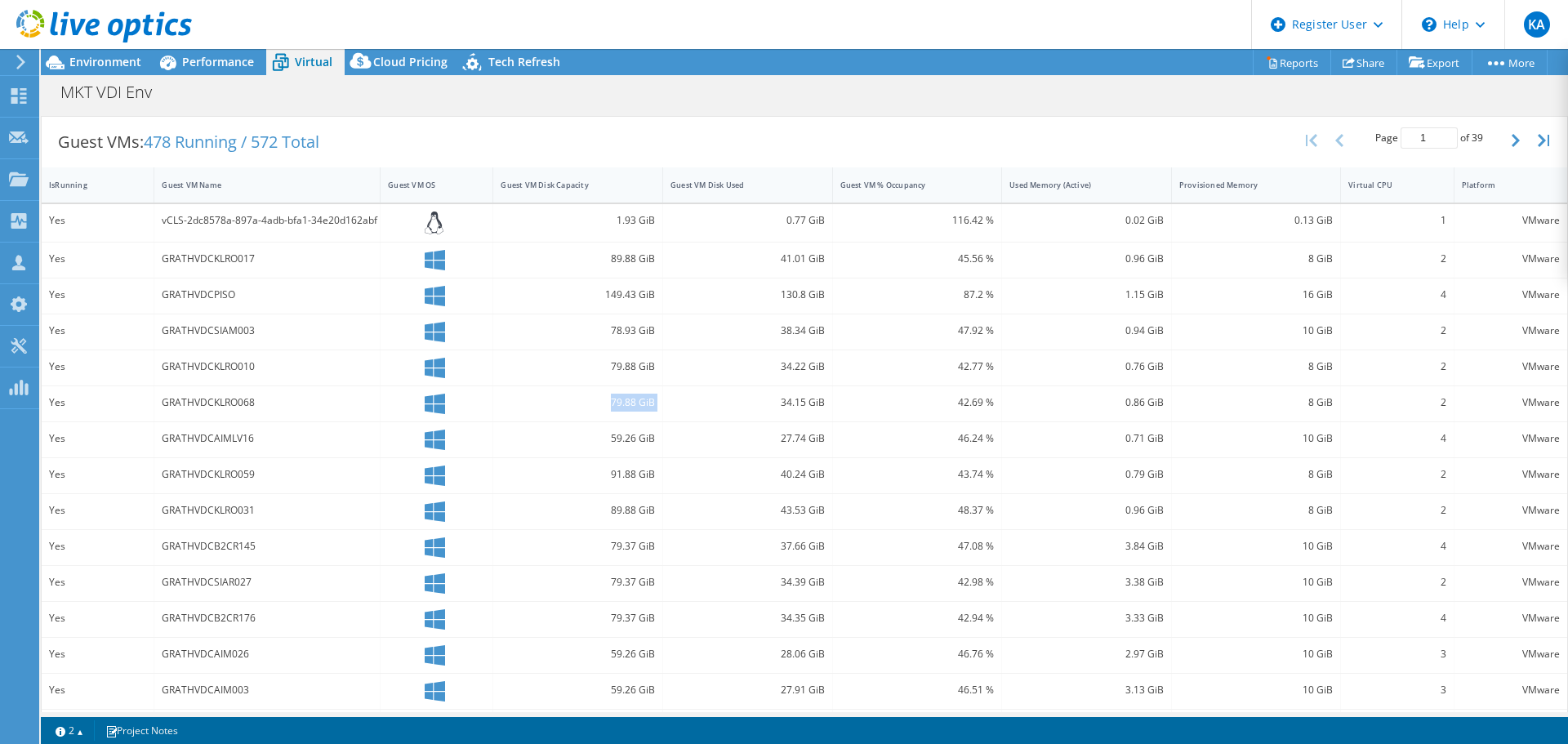
scroll to position [353, 0]
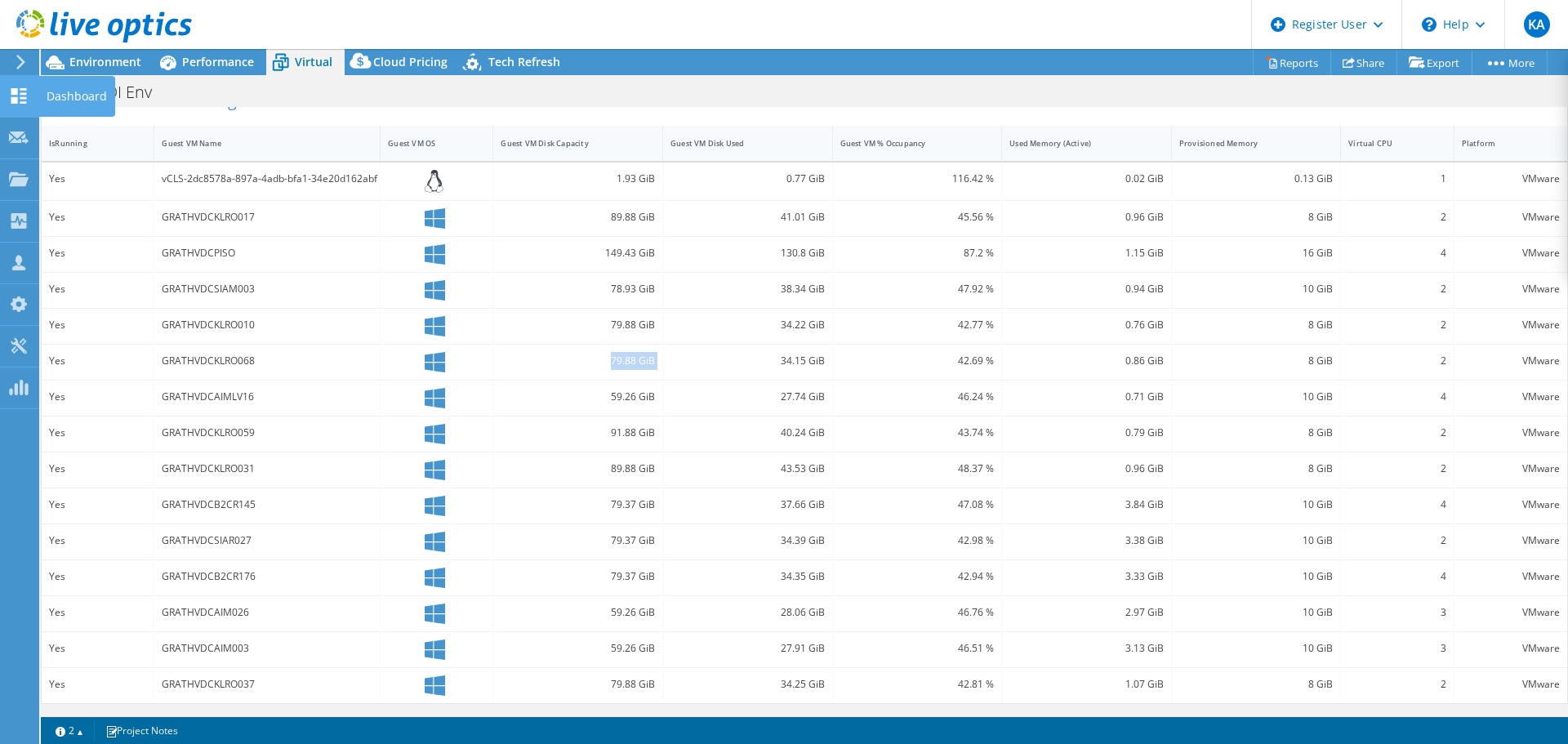
click at [14, 96] on icon at bounding box center [18, 96] width 19 height 15
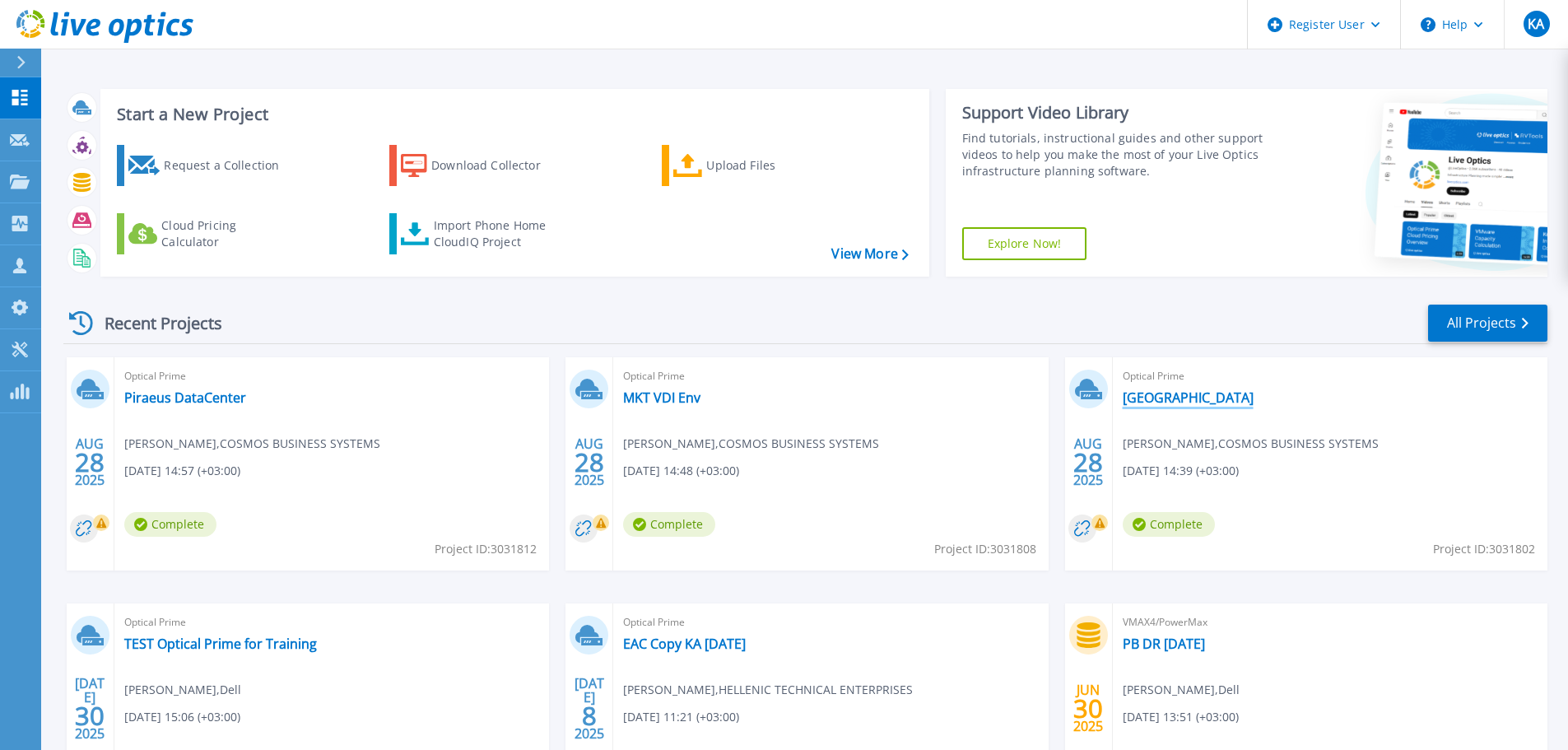
click at [1130, 399] on link "[GEOGRAPHIC_DATA]" at bounding box center [1188, 397] width 131 height 16
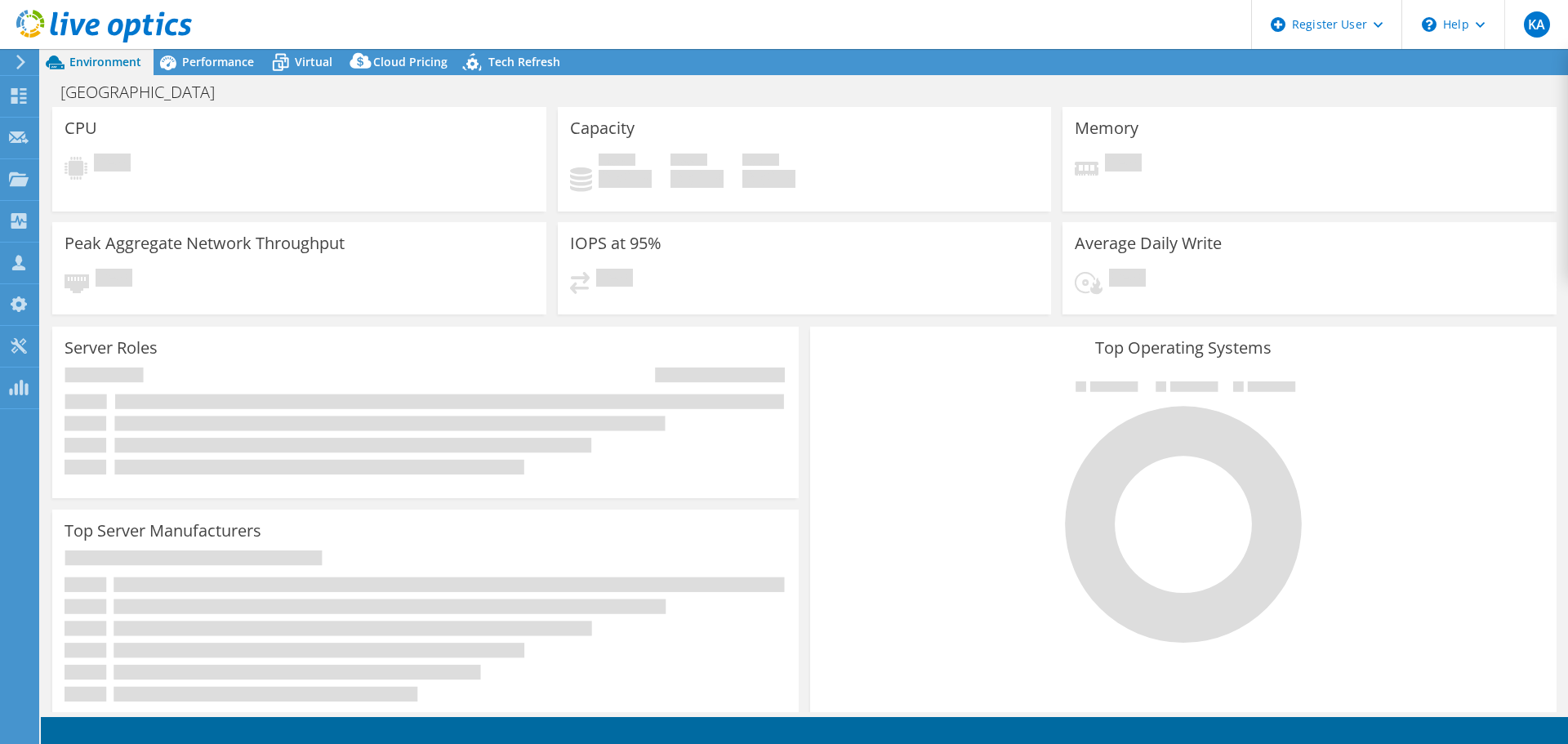
select select "EUFrankfurt"
select select "USD"
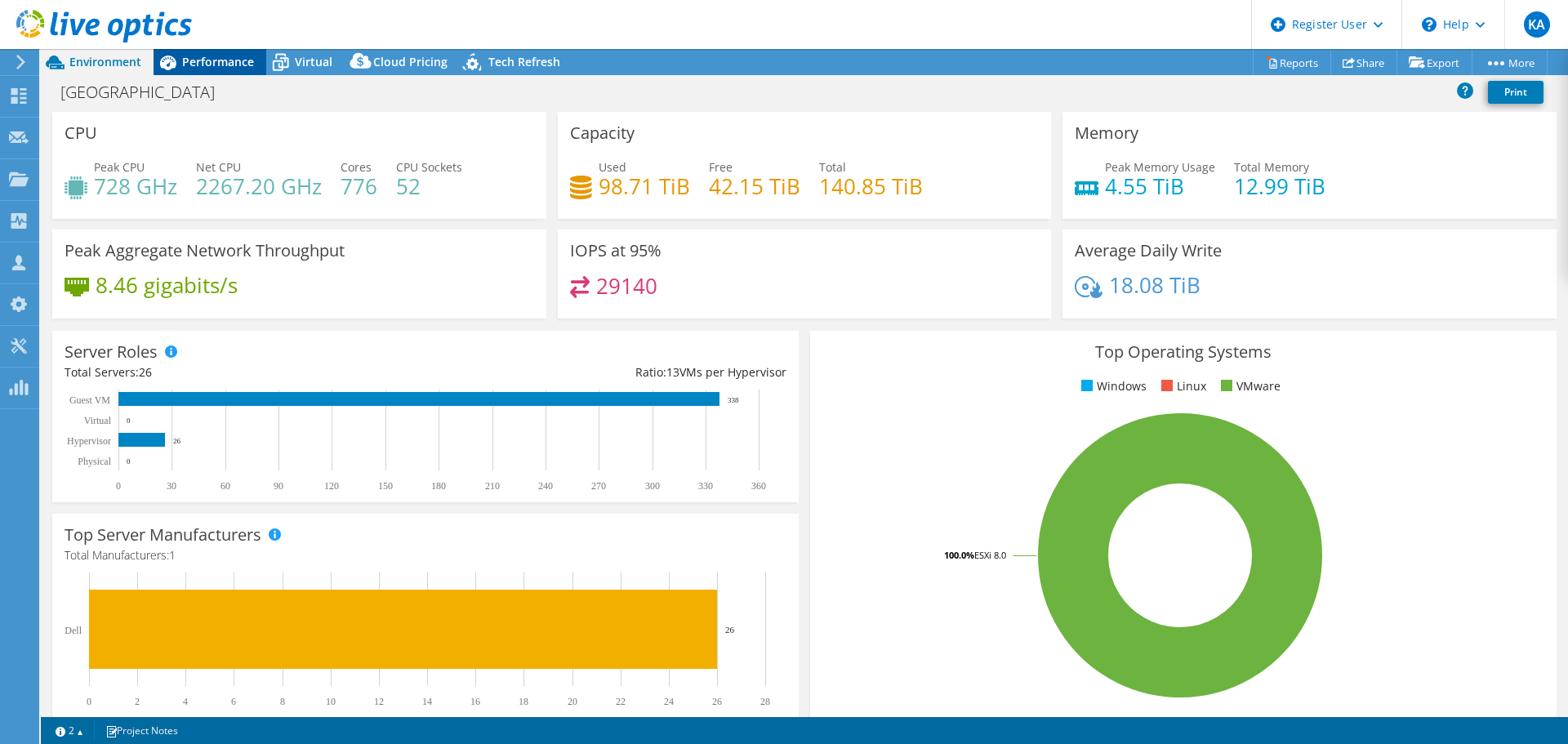
click at [221, 69] on div "Performance" at bounding box center [209, 61] width 112 height 26
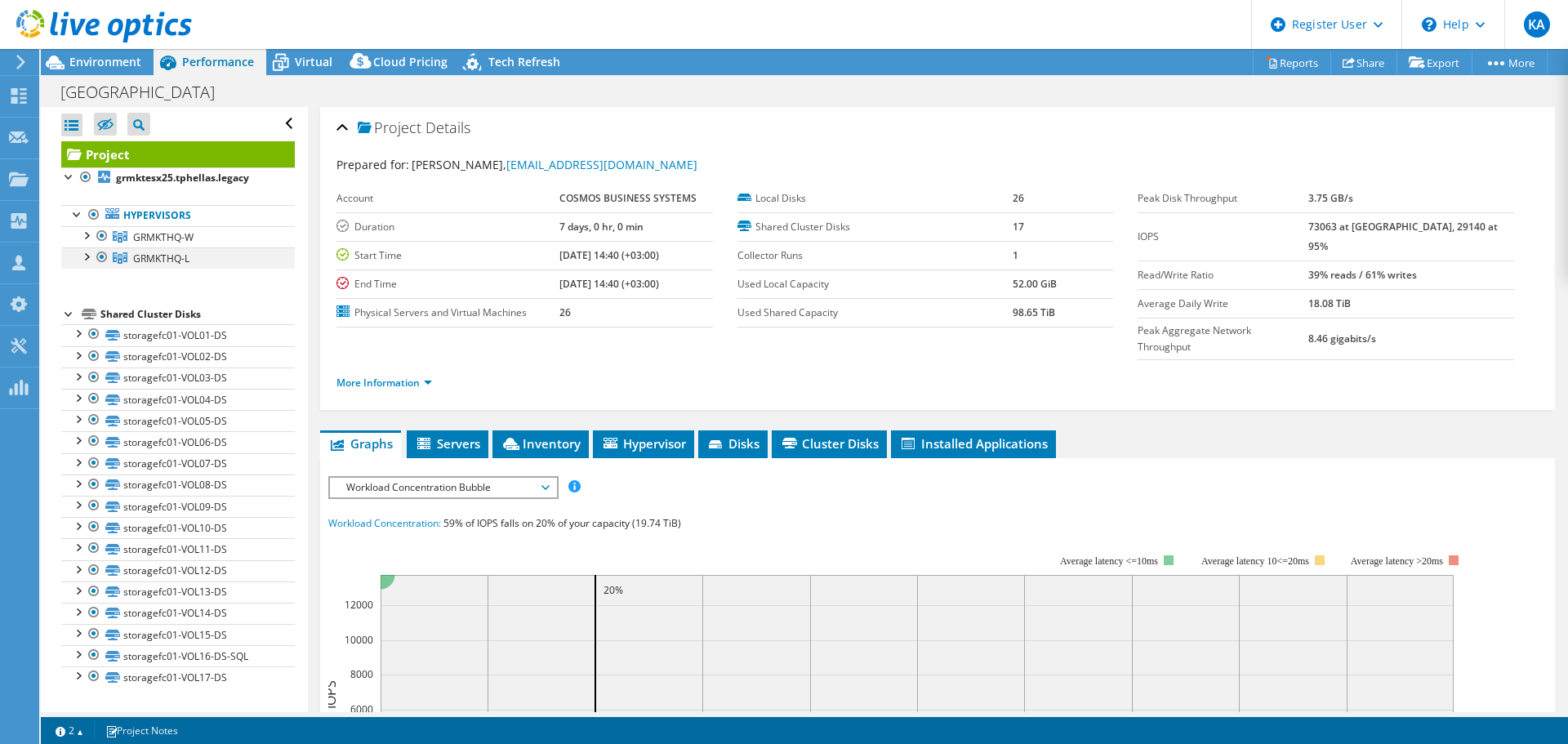
click at [101, 257] on div at bounding box center [102, 257] width 16 height 19
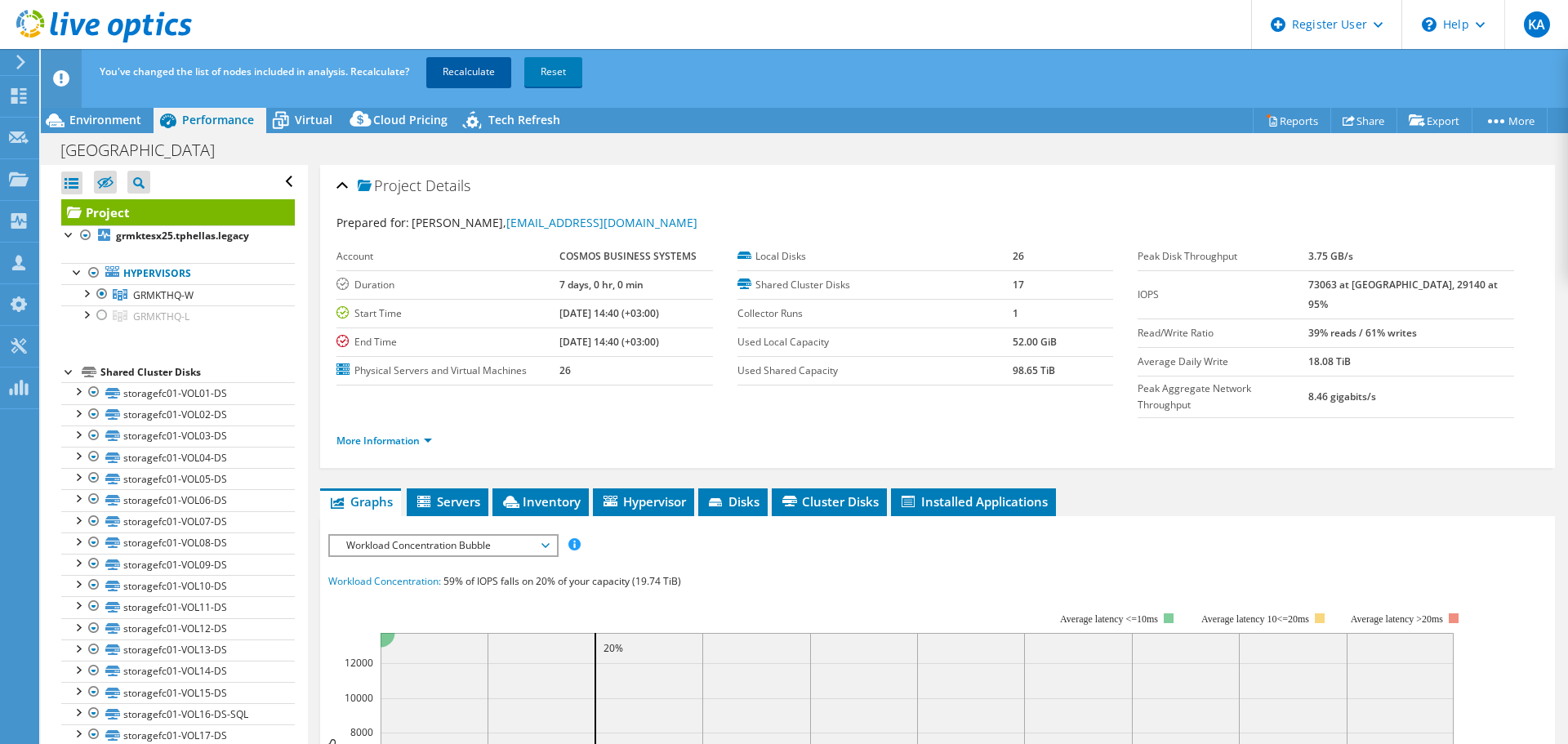
click at [452, 79] on link "Recalculate" at bounding box center [469, 72] width 84 height 30
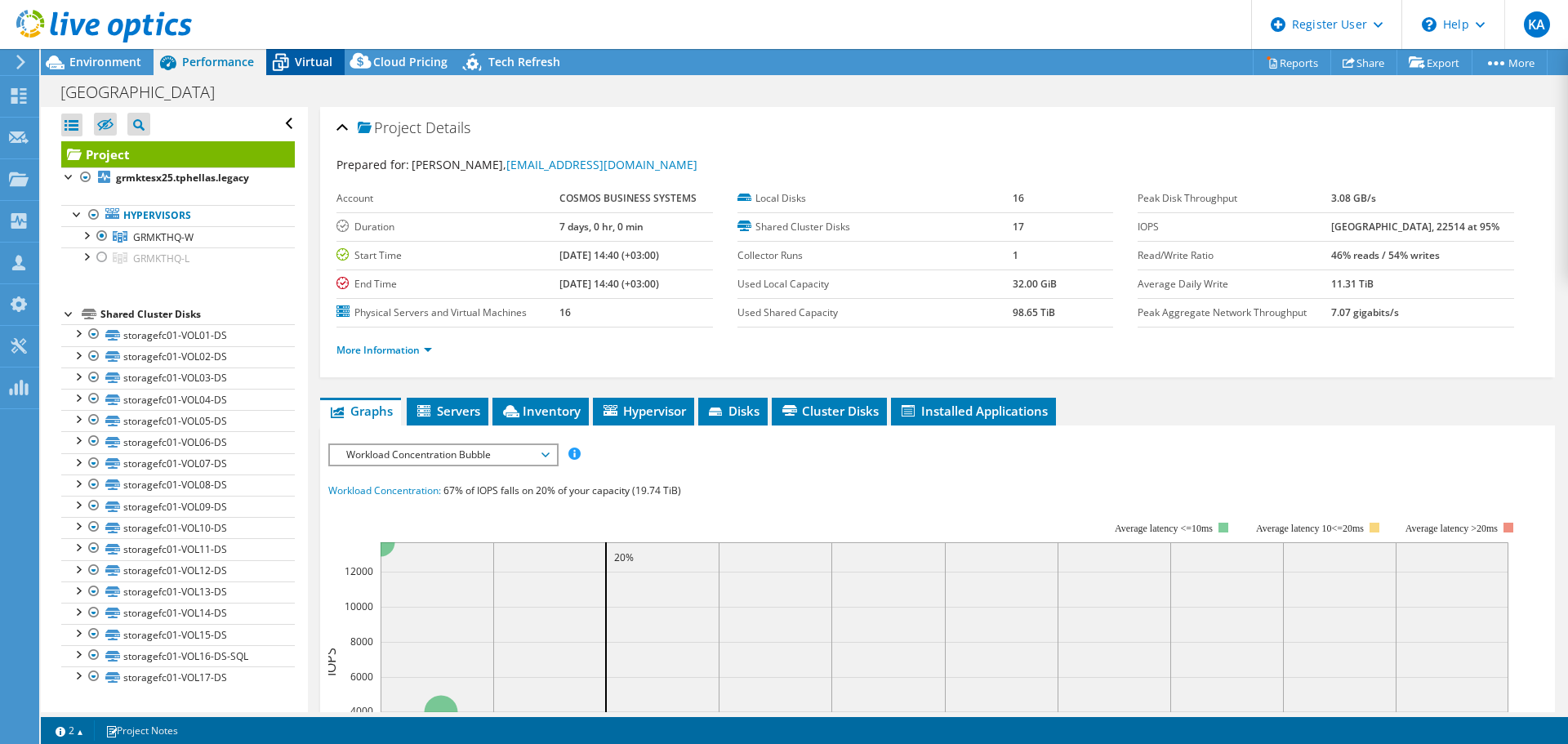
click at [303, 66] on span "Virtual" at bounding box center [313, 61] width 37 height 15
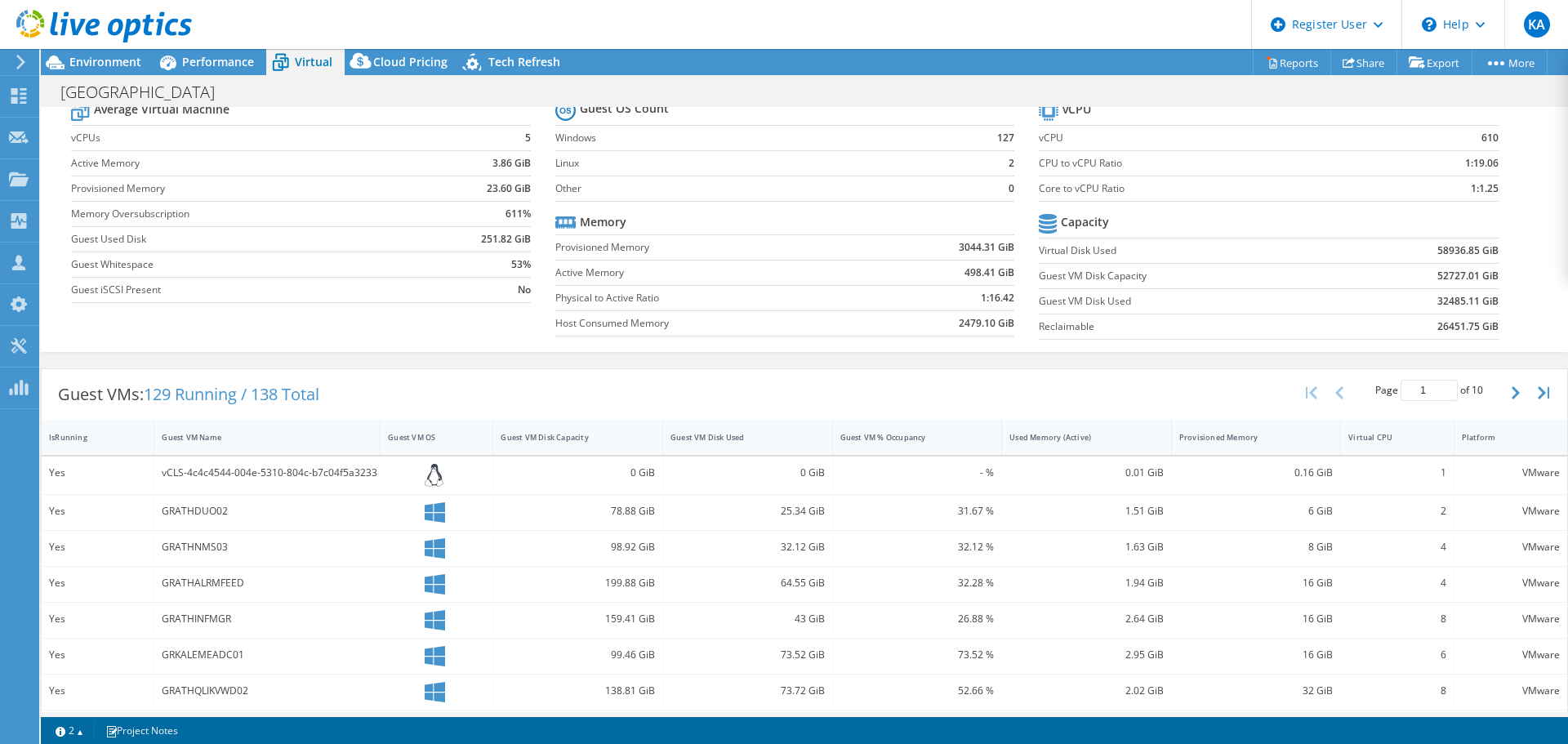
scroll to position [82, 0]
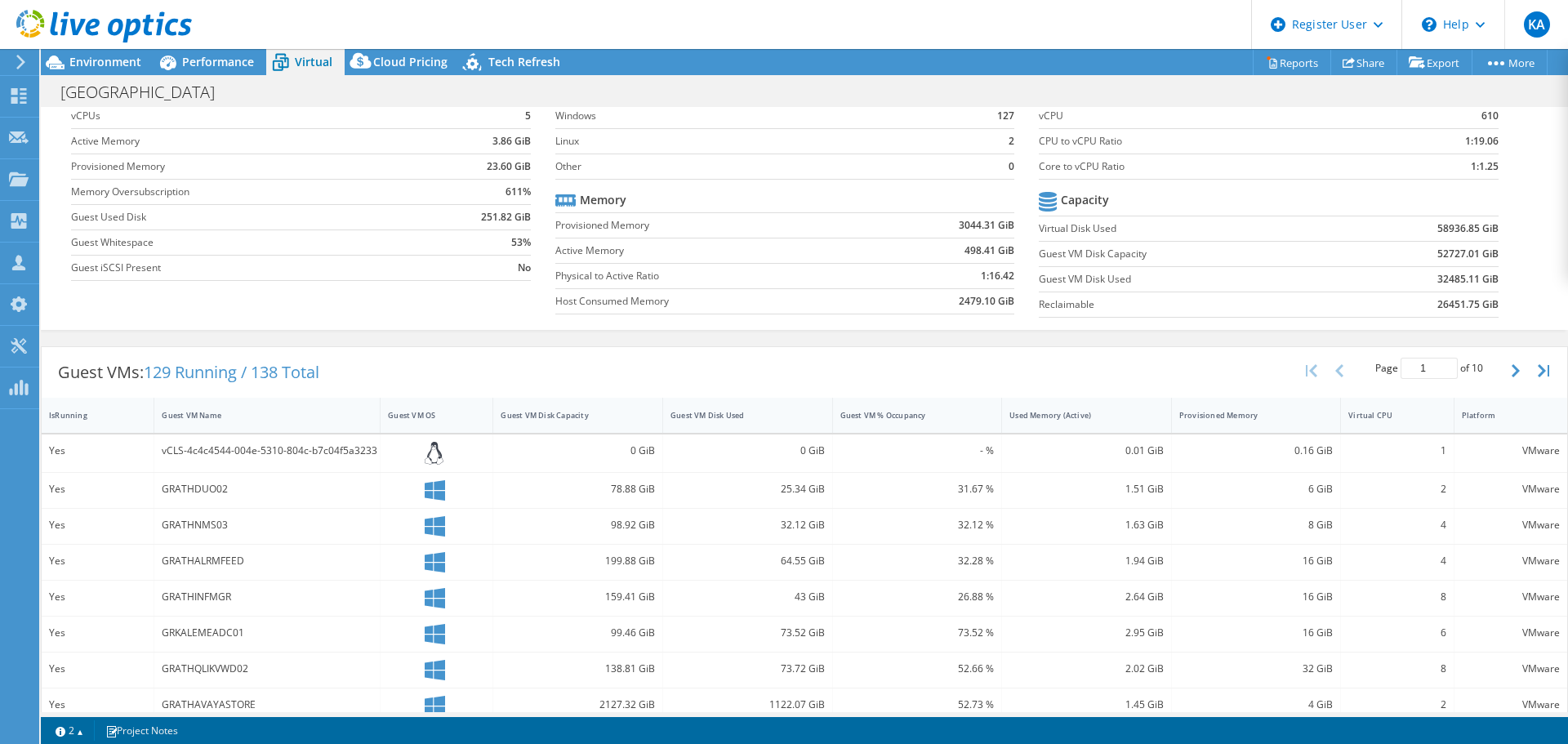
click at [265, 531] on div "GRATHNMS03" at bounding box center [266, 524] width 210 height 18
click at [330, 416] on div "Guest VM Name" at bounding box center [256, 415] width 191 height 11
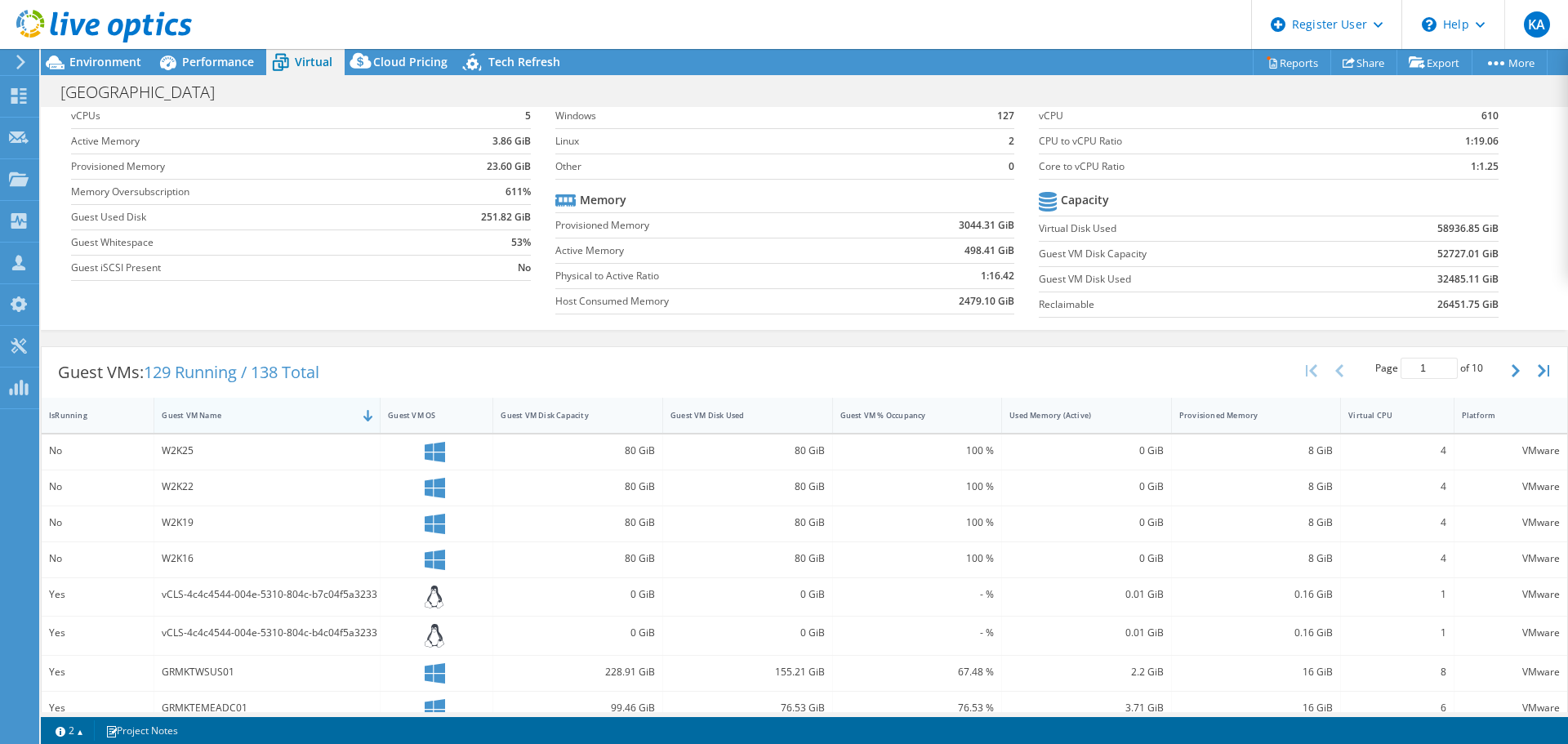
click at [330, 416] on div "Guest VM Name" at bounding box center [256, 415] width 191 height 11
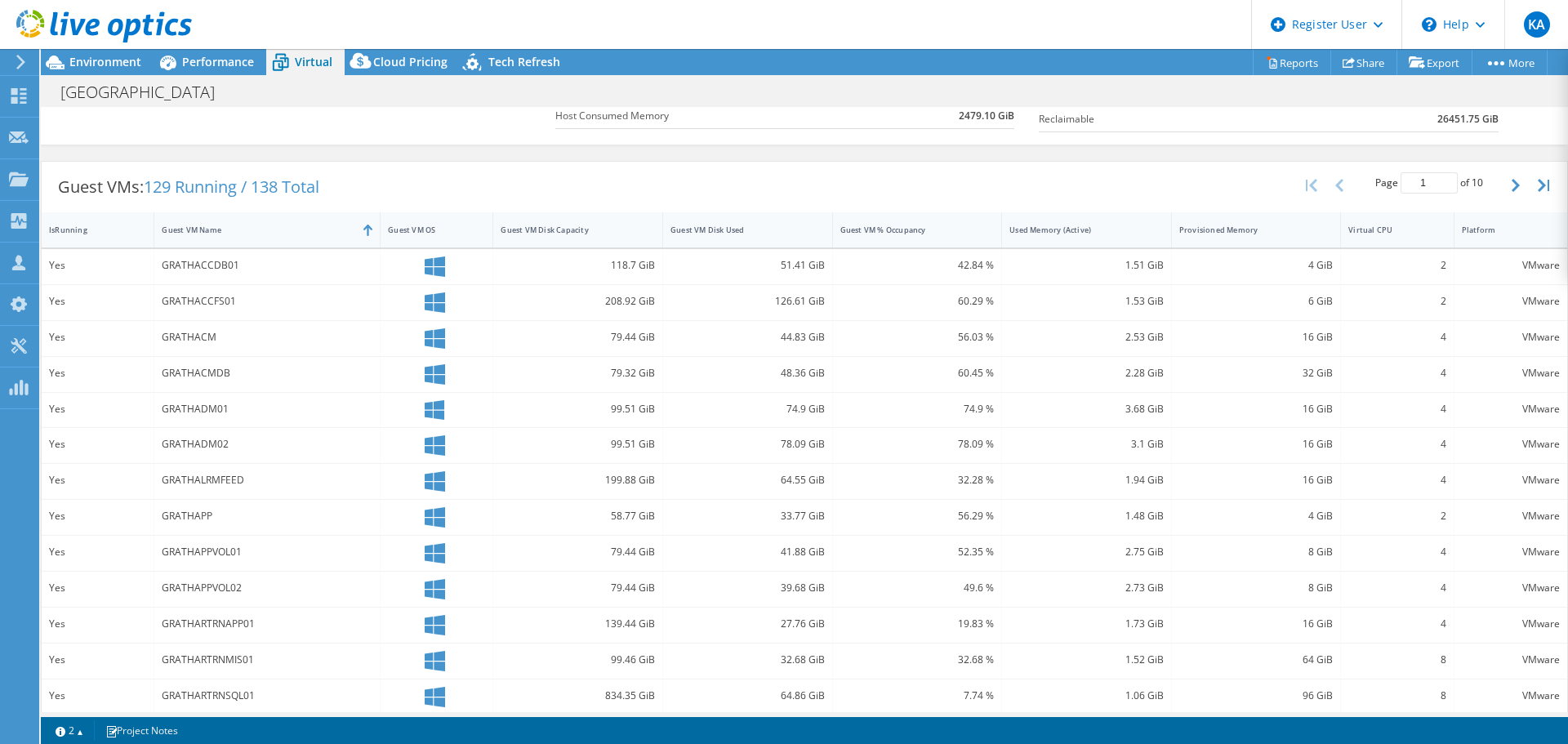
scroll to position [187, 0]
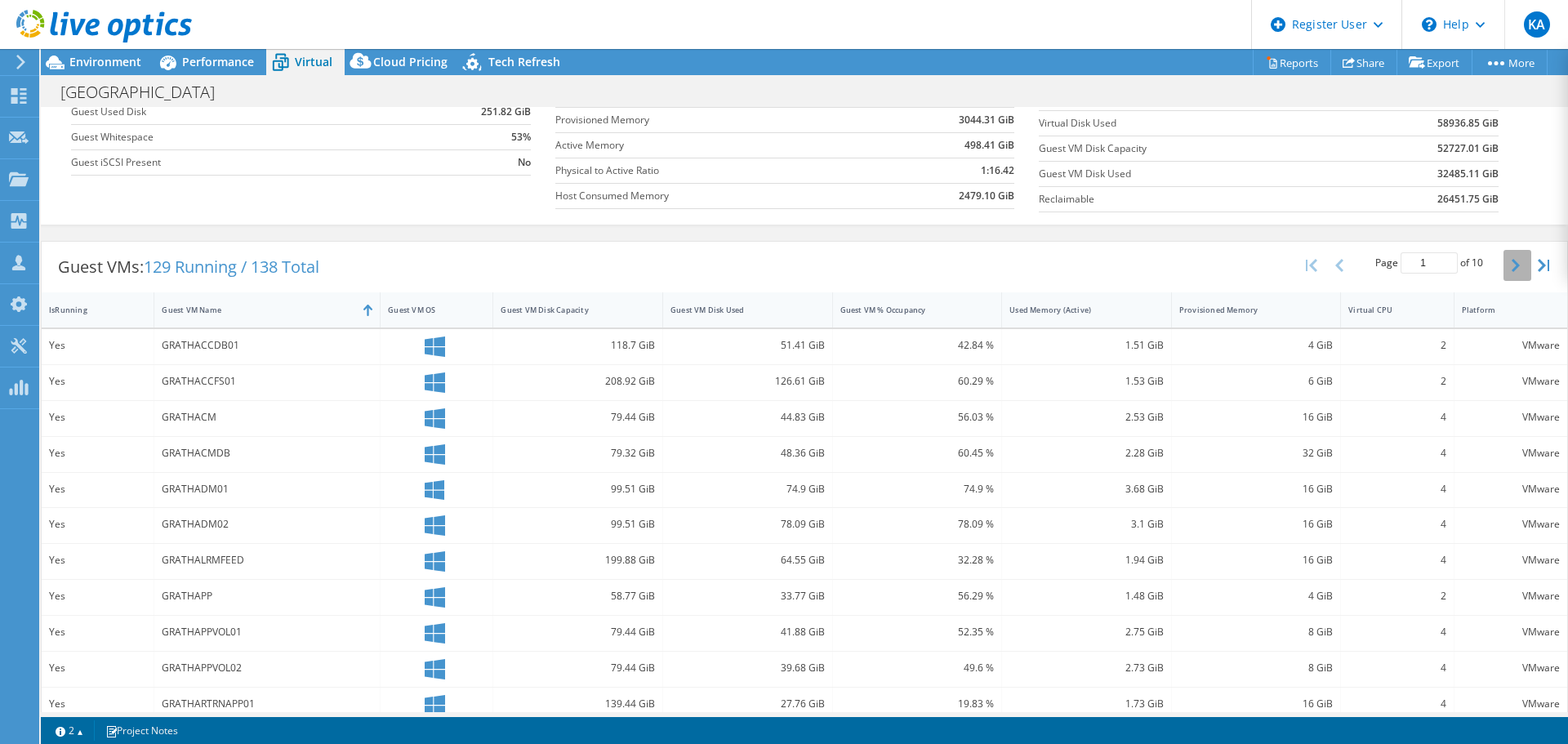
click at [1511, 264] on icon "button" at bounding box center [1515, 266] width 9 height 13
type input "3"
drag, startPoint x: 248, startPoint y: 384, endPoint x: 160, endPoint y: 378, distance: 88.2
click at [160, 378] on div "GRATHDB03" at bounding box center [268, 382] width 227 height 36
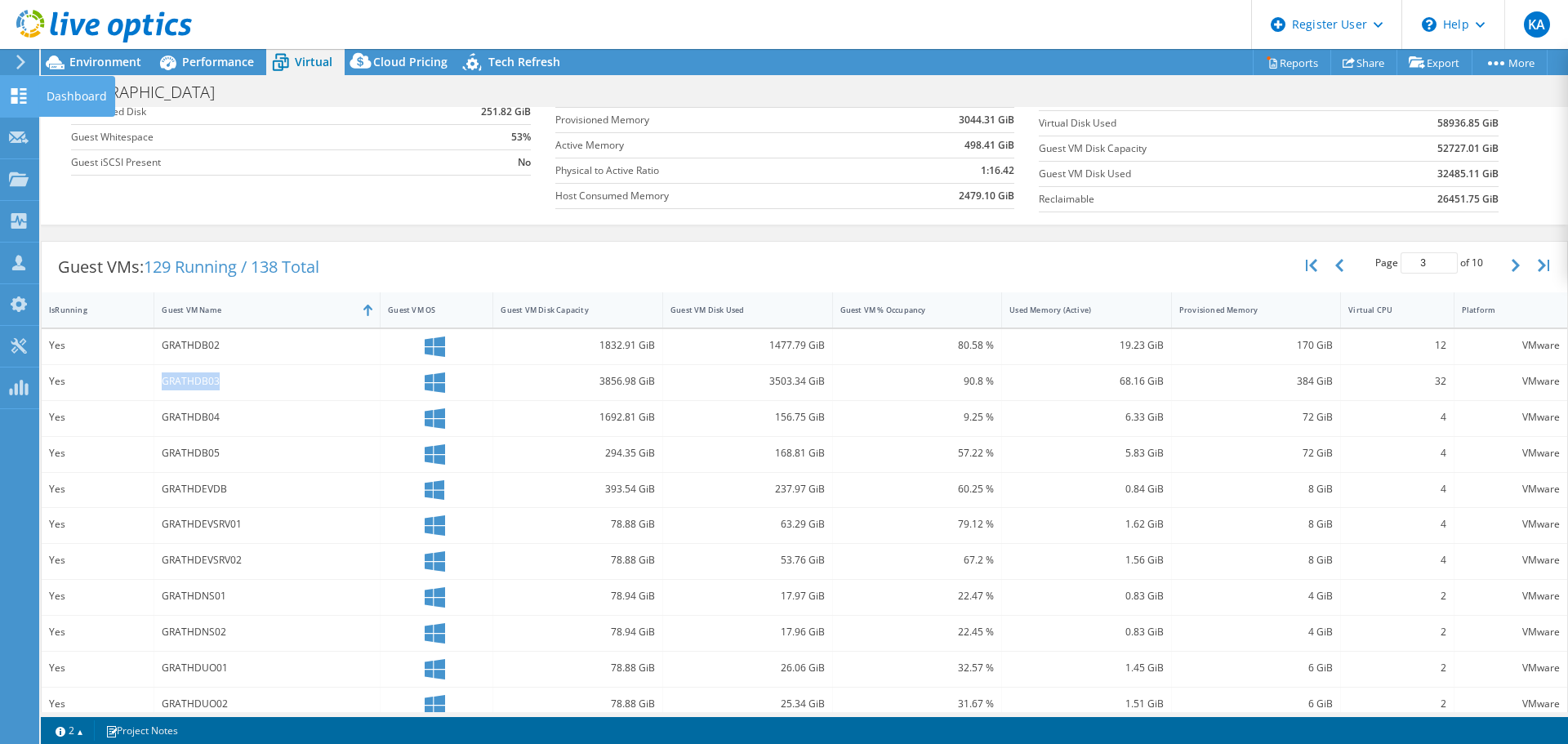
click at [14, 95] on icon at bounding box center [18, 96] width 19 height 15
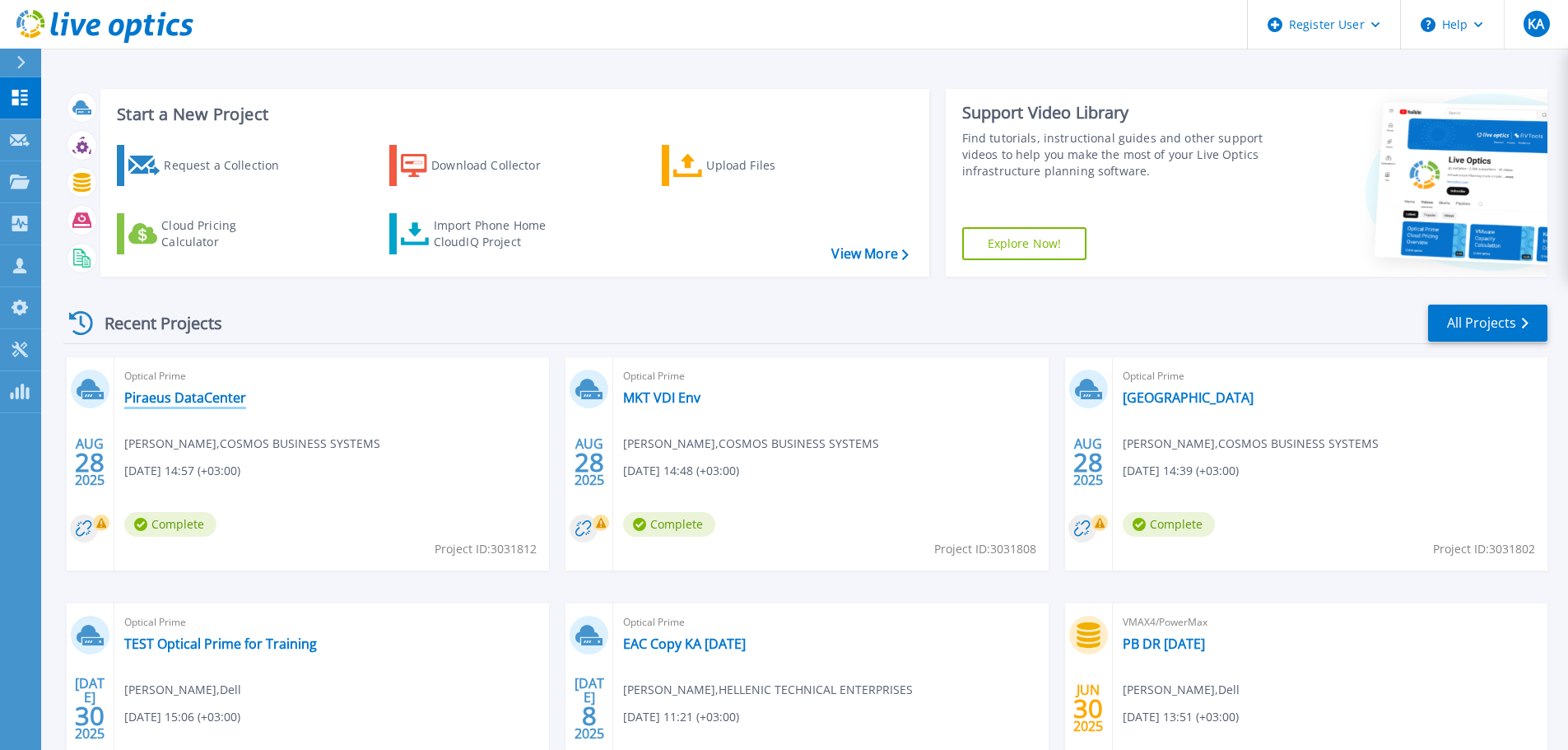
click at [209, 398] on link "Piraeus DataCenter" at bounding box center [185, 397] width 122 height 16
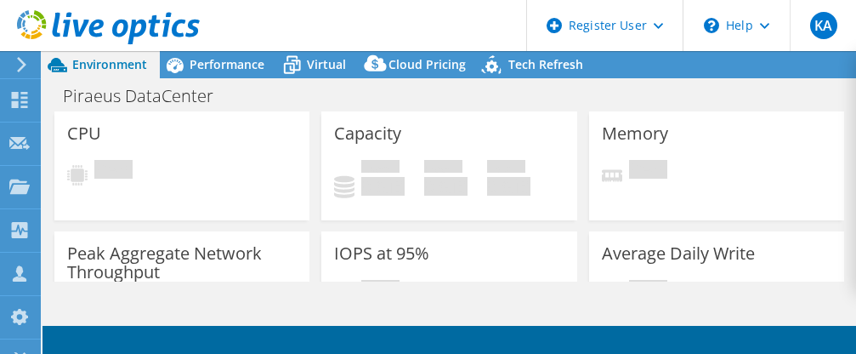
select select "EUFrankfurt"
select select "EUR"
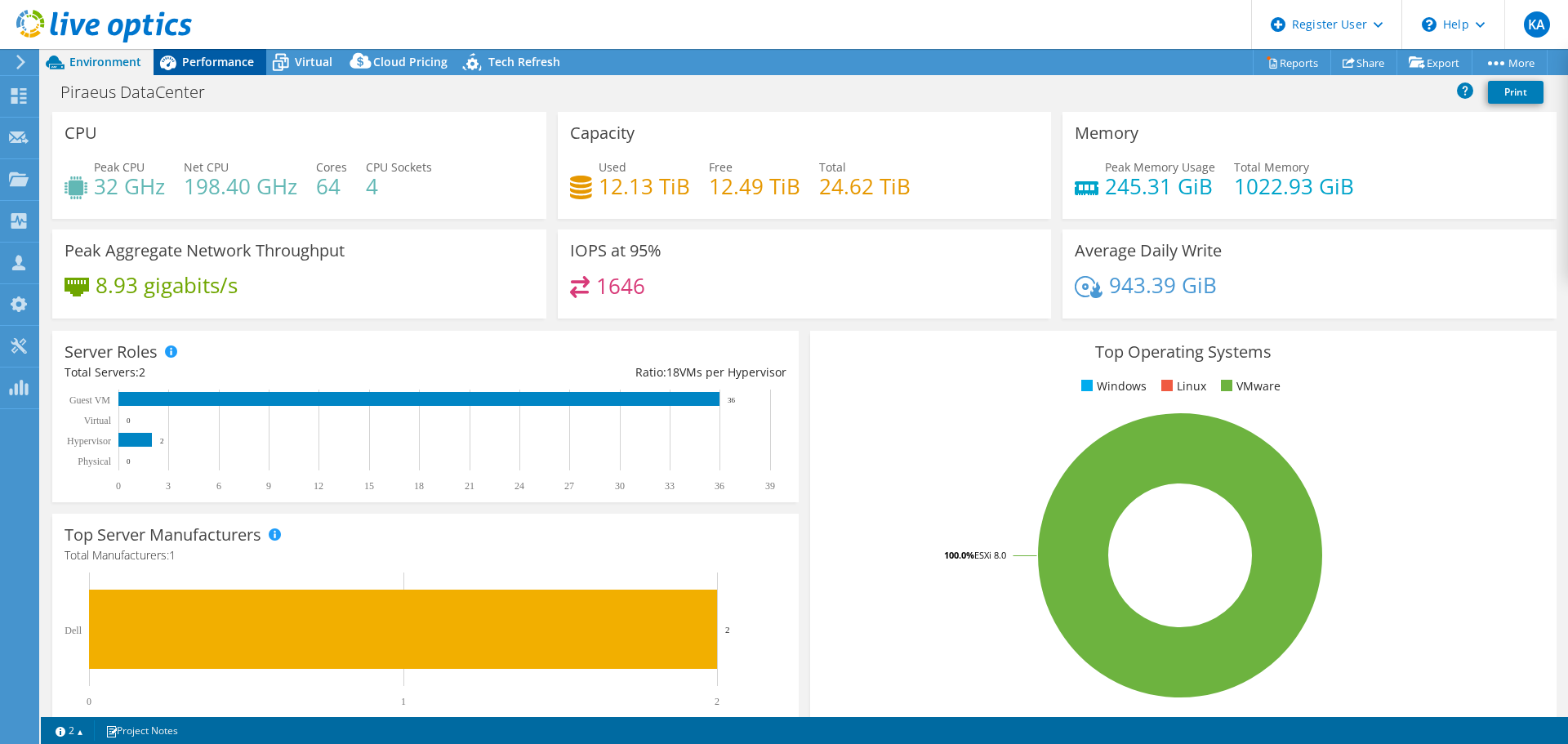
click at [209, 60] on span "Performance" at bounding box center [218, 61] width 72 height 15
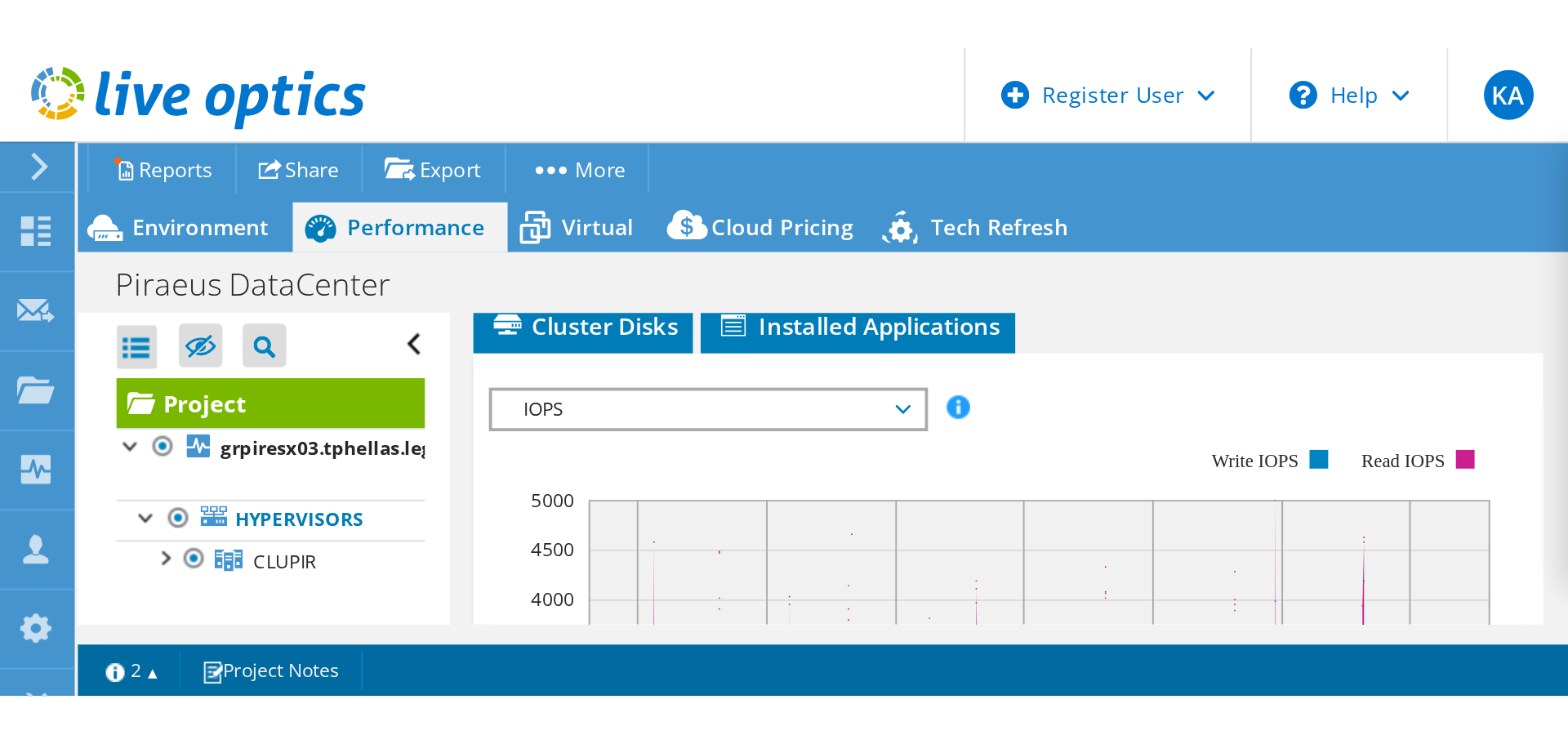
scroll to position [286, 0]
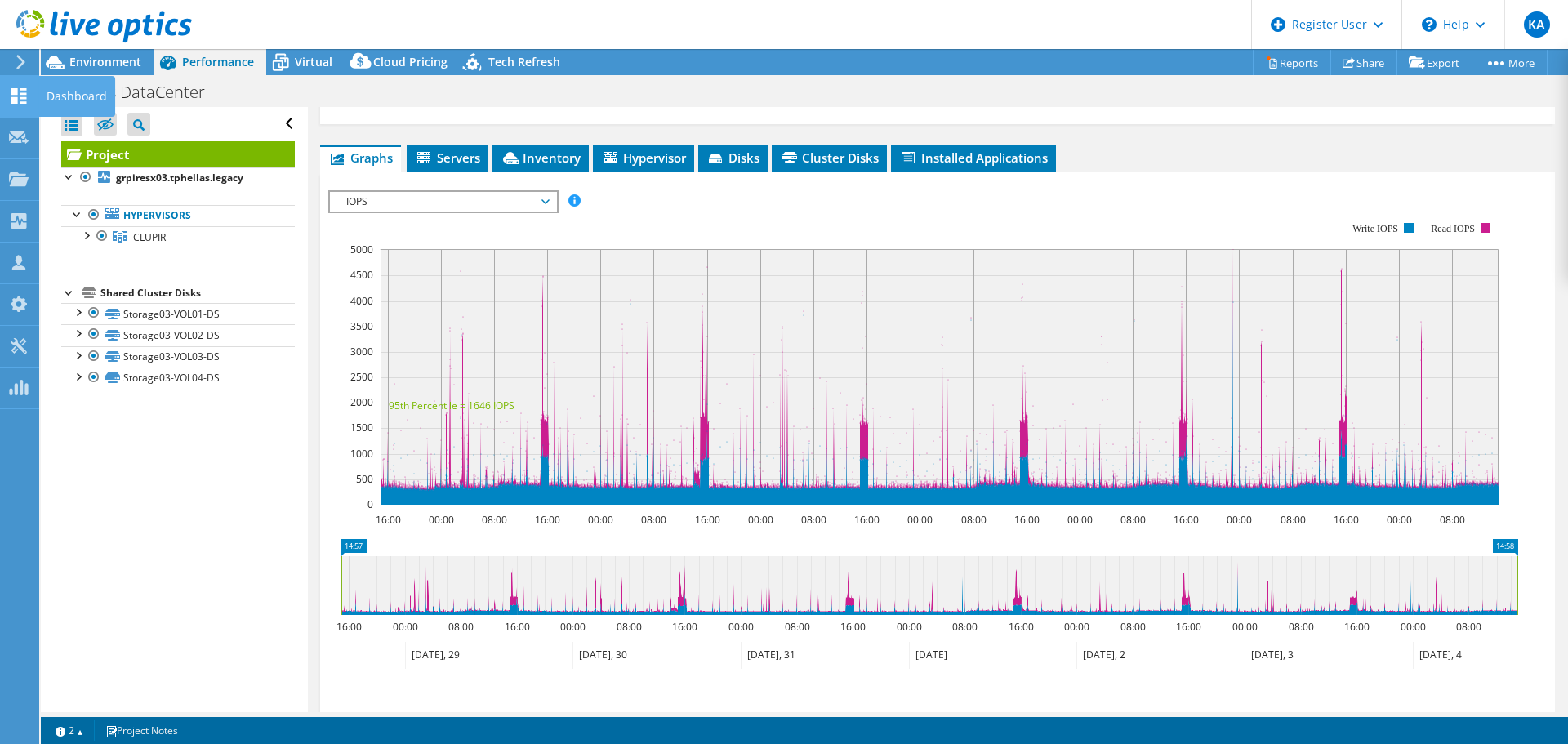
click at [19, 102] on icon at bounding box center [18, 96] width 19 height 15
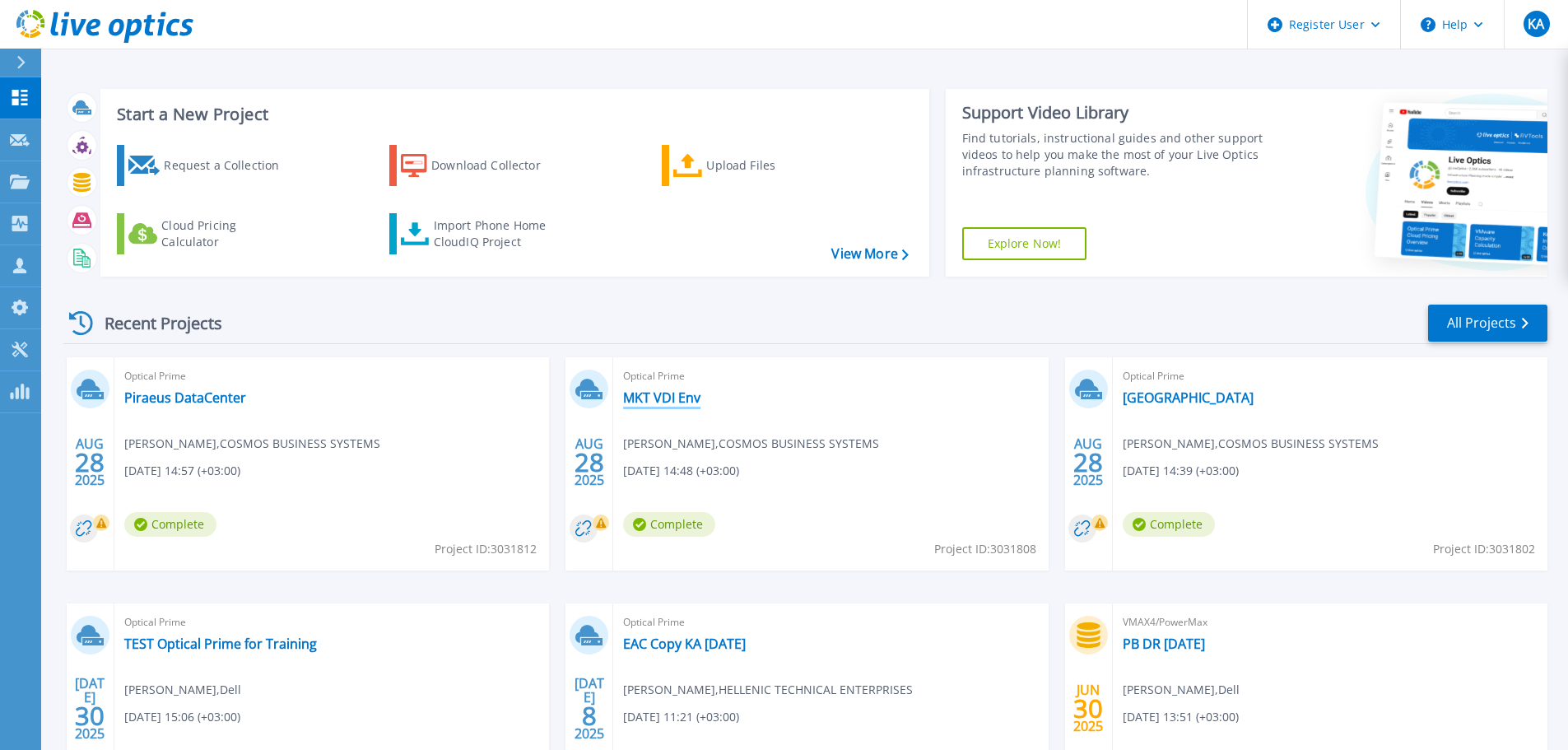
click at [649, 402] on link "MKT VDI Env" at bounding box center [662, 397] width 77 height 16
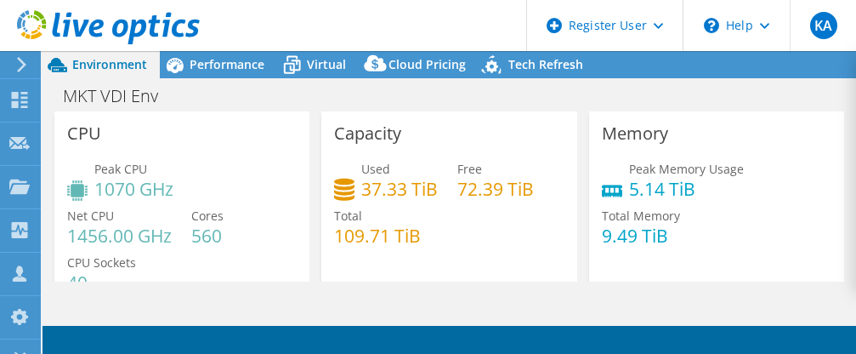
select select "EUFrankfurt"
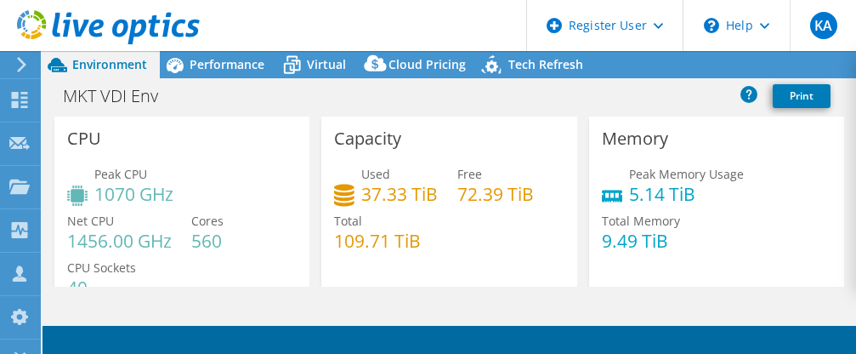
select select "EUFrankfurt"
select select "USD"
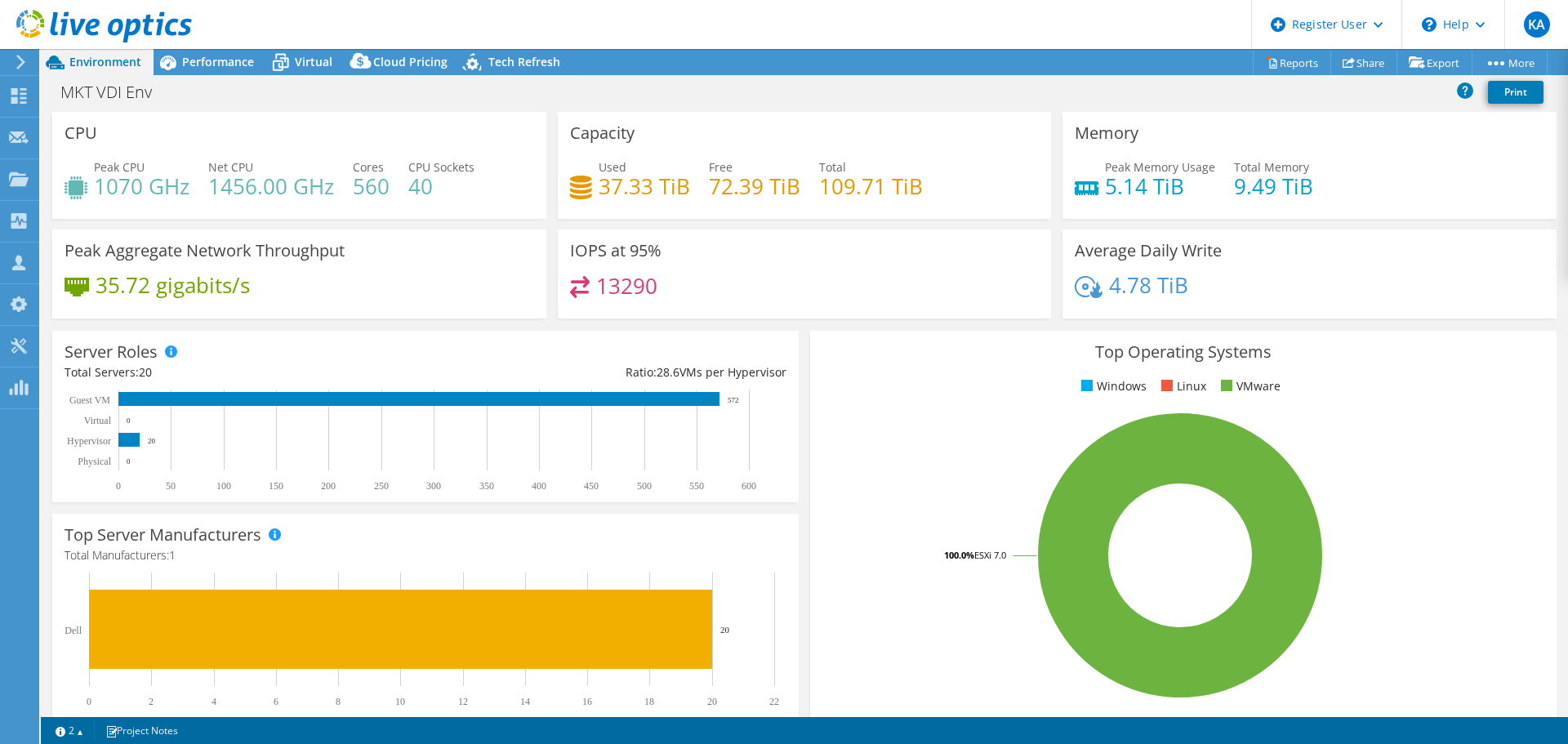
click at [362, 193] on h4 "560" at bounding box center [371, 186] width 36 height 18
